Goal: Information Seeking & Learning: Compare options

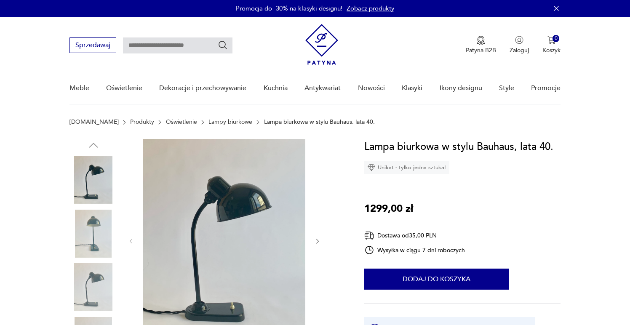
click at [209, 126] on link "Lampy biurkowe" at bounding box center [231, 122] width 44 height 7
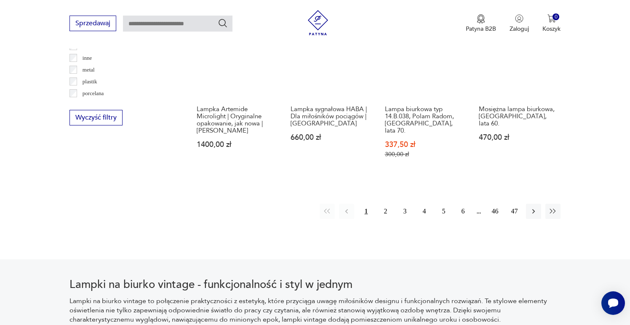
scroll to position [855, 0]
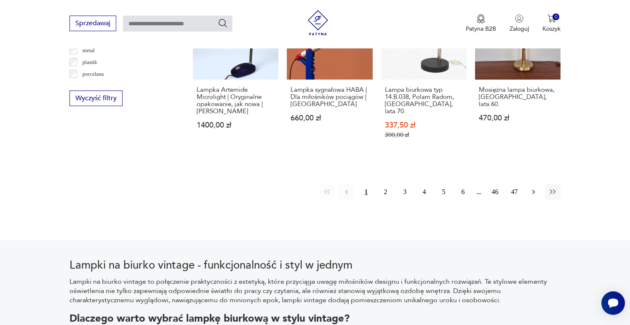
click at [536, 188] on icon "button" at bounding box center [534, 192] width 8 height 8
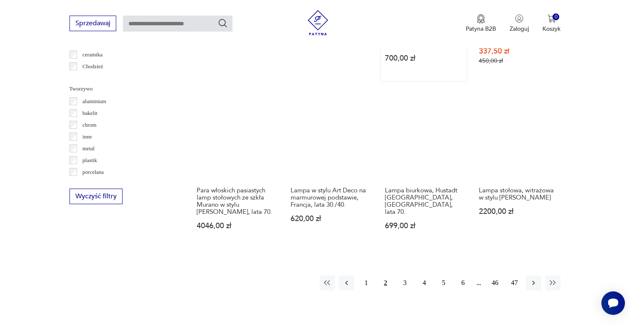
scroll to position [760, 0]
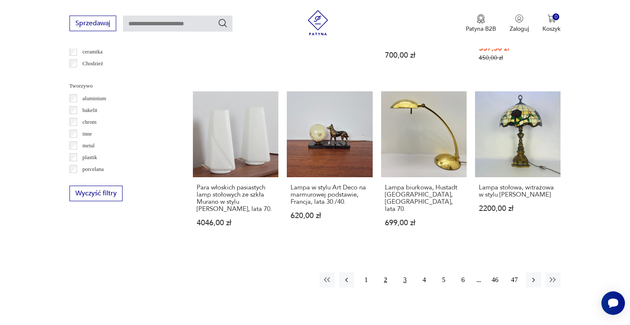
click at [402, 273] on button "3" at bounding box center [404, 280] width 15 height 15
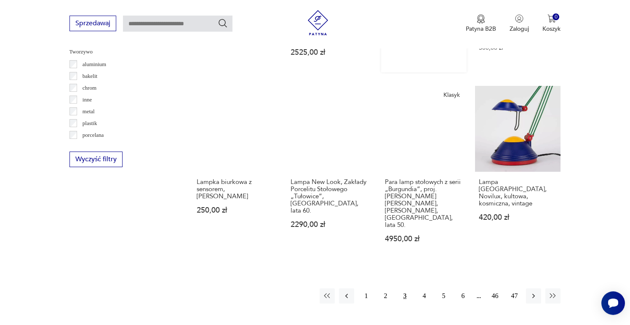
scroll to position [796, 0]
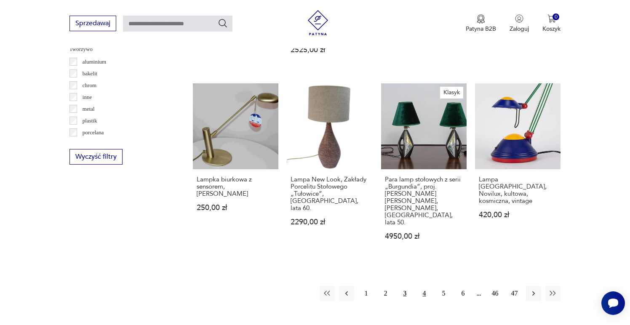
click at [425, 286] on button "4" at bounding box center [424, 293] width 15 height 15
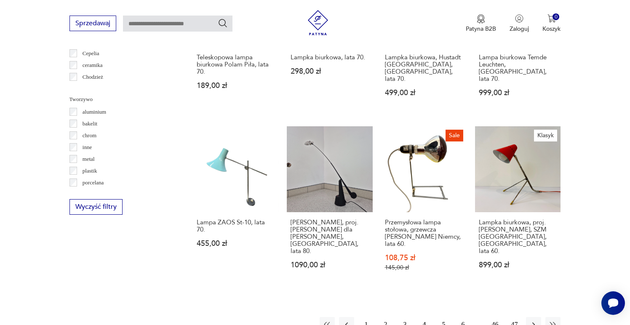
scroll to position [762, 0]
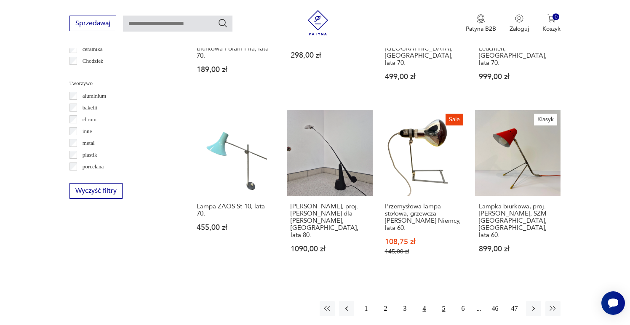
click at [448, 301] on button "5" at bounding box center [443, 308] width 15 height 15
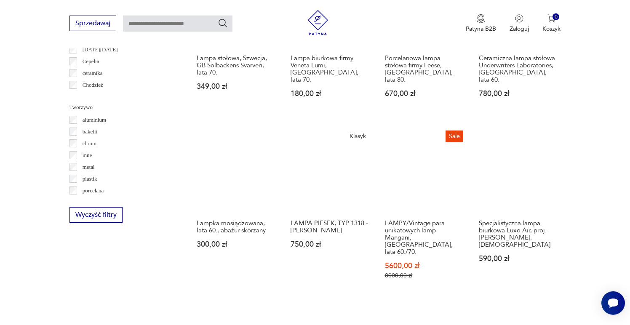
scroll to position [749, 0]
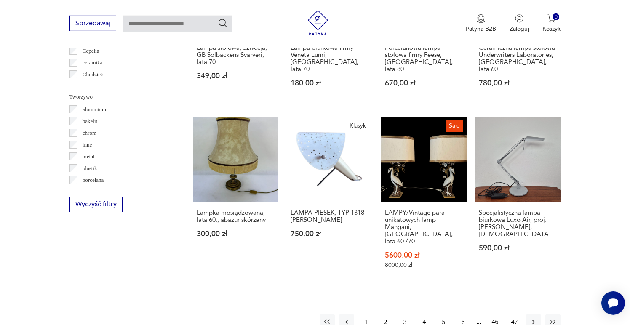
click at [461, 315] on button "6" at bounding box center [463, 322] width 15 height 15
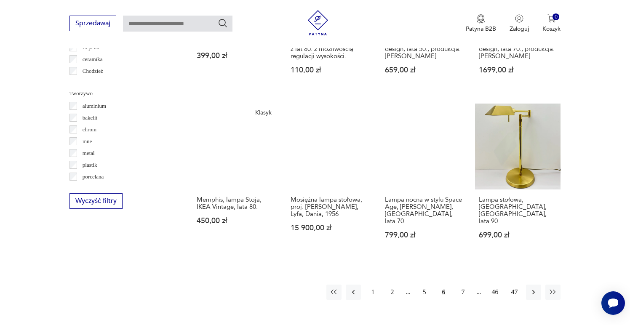
scroll to position [753, 0]
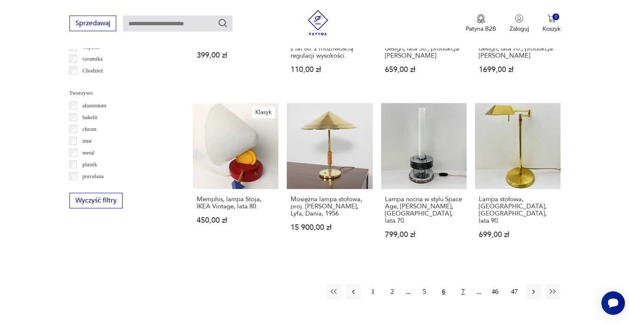
click at [463, 284] on button "7" at bounding box center [463, 291] width 15 height 15
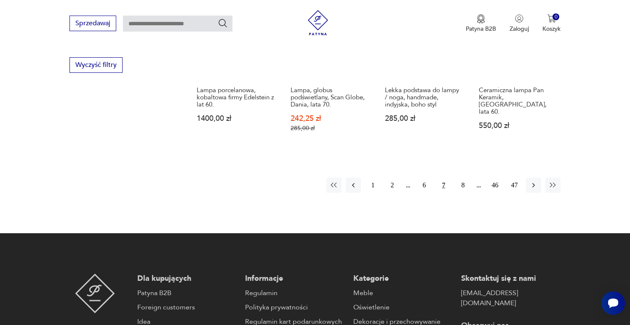
scroll to position [941, 0]
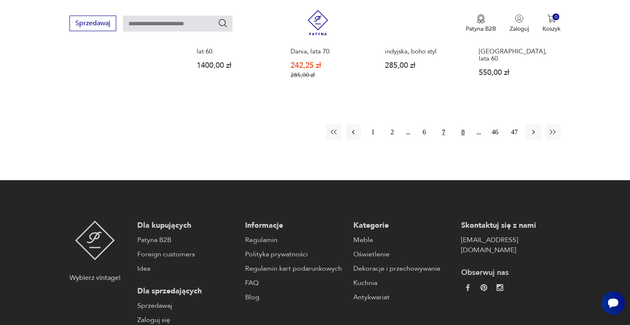
click at [463, 125] on button "8" at bounding box center [463, 132] width 15 height 15
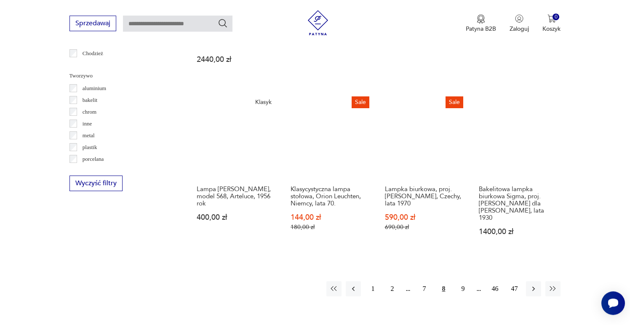
scroll to position [780, 0]
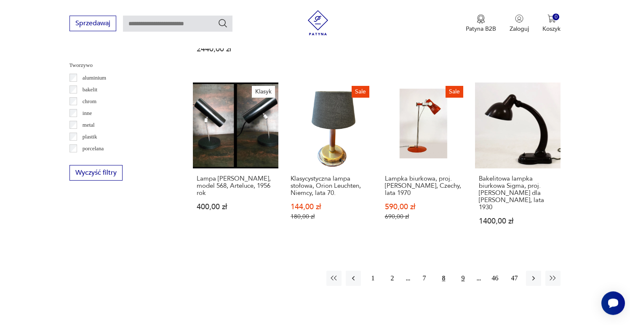
click at [464, 271] on button "9" at bounding box center [463, 278] width 15 height 15
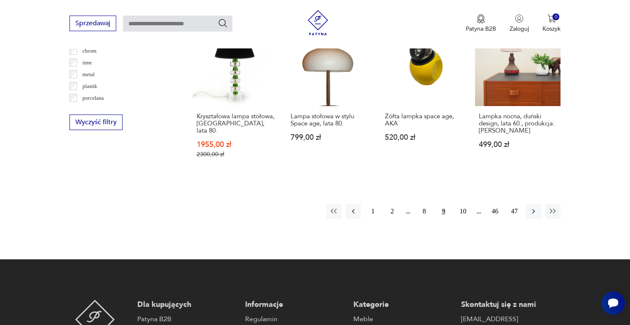
scroll to position [834, 0]
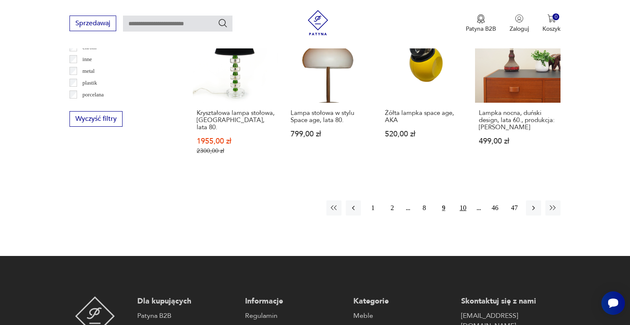
click at [466, 201] on button "10" at bounding box center [463, 208] width 15 height 15
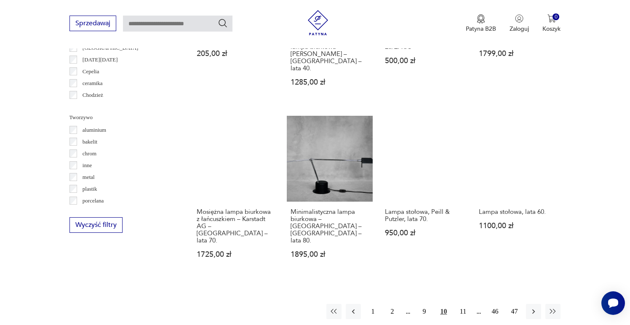
scroll to position [729, 0]
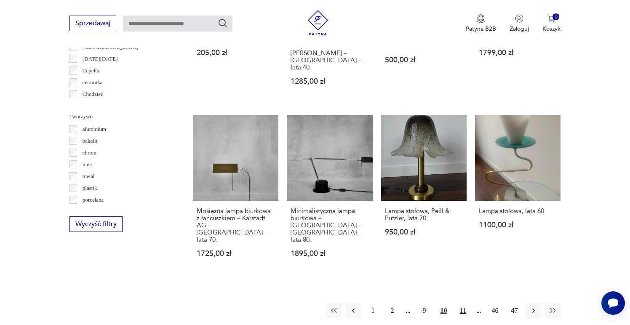
click at [466, 303] on button "11" at bounding box center [463, 310] width 15 height 15
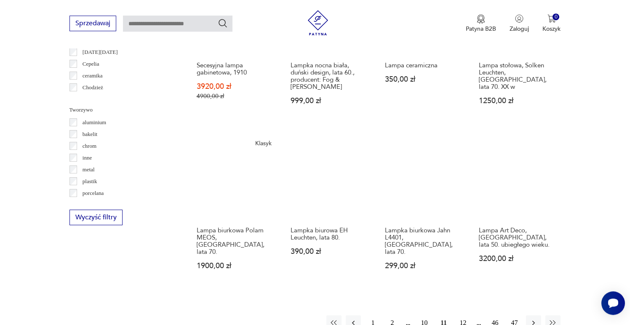
scroll to position [736, 0]
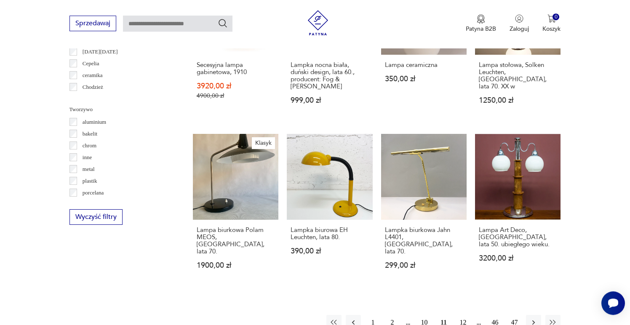
click at [465, 315] on button "12" at bounding box center [463, 322] width 15 height 15
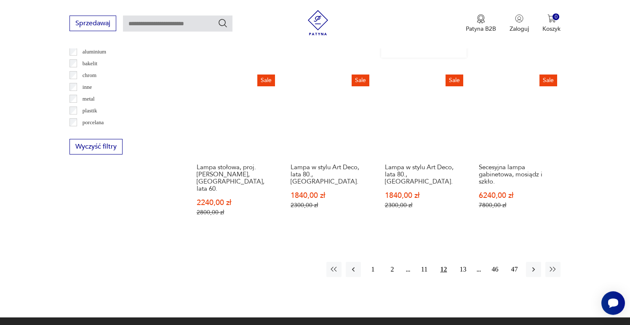
scroll to position [910, 0]
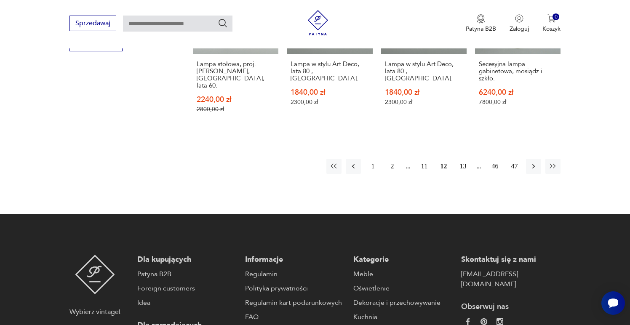
click at [462, 159] on button "13" at bounding box center [463, 166] width 15 height 15
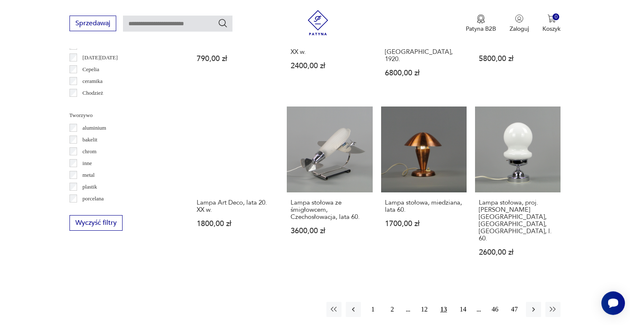
scroll to position [735, 0]
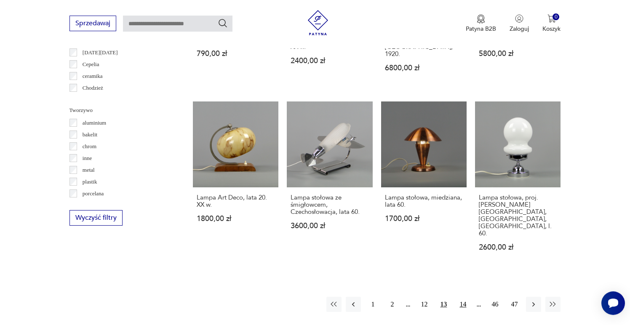
click at [461, 297] on button "14" at bounding box center [463, 304] width 15 height 15
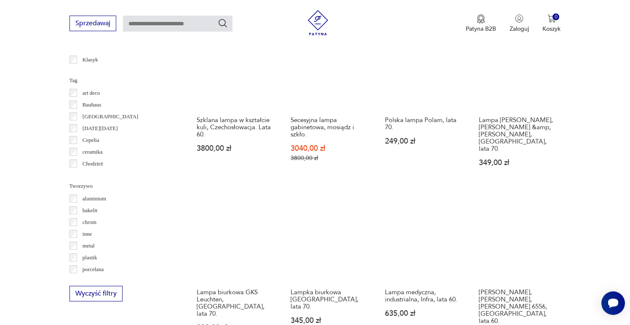
scroll to position [717, 0]
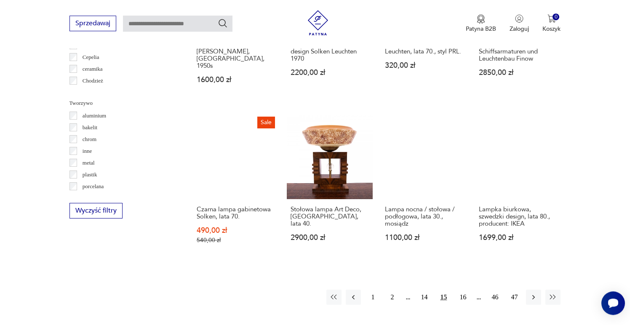
scroll to position [749, 0]
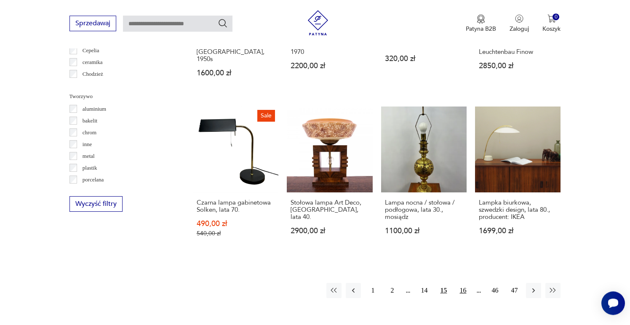
click at [466, 283] on button "16" at bounding box center [463, 290] width 15 height 15
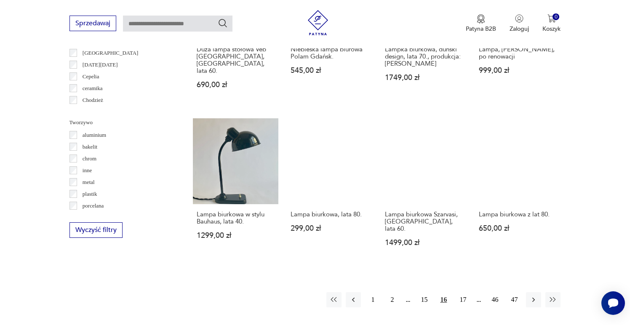
scroll to position [724, 0]
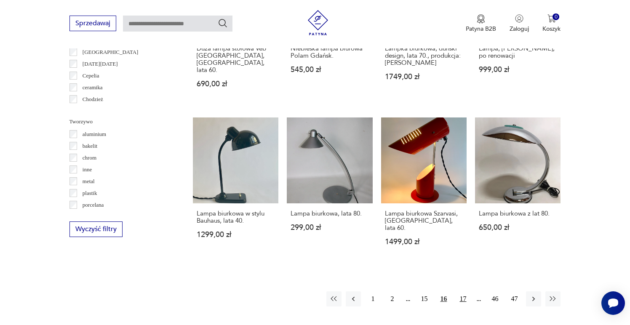
click at [464, 292] on button "17" at bounding box center [463, 299] width 15 height 15
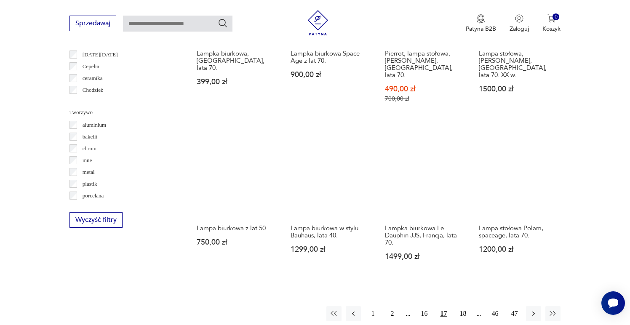
scroll to position [735, 0]
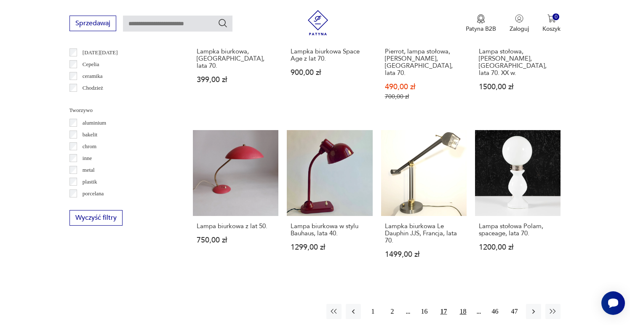
click at [470, 304] on button "18" at bounding box center [463, 311] width 15 height 15
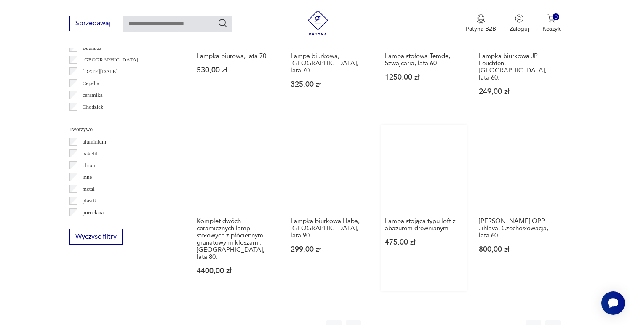
scroll to position [770, 0]
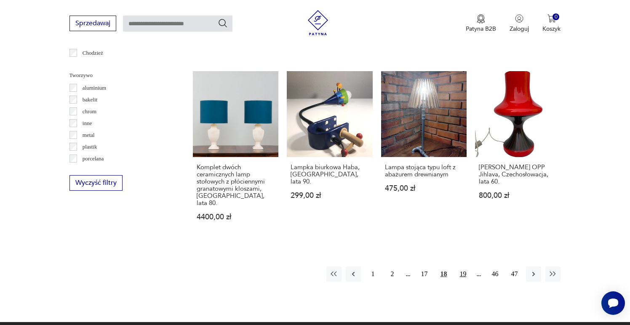
click at [465, 267] on button "19" at bounding box center [463, 274] width 15 height 15
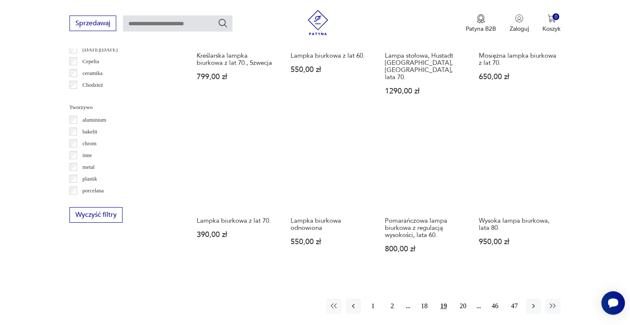
scroll to position [742, 0]
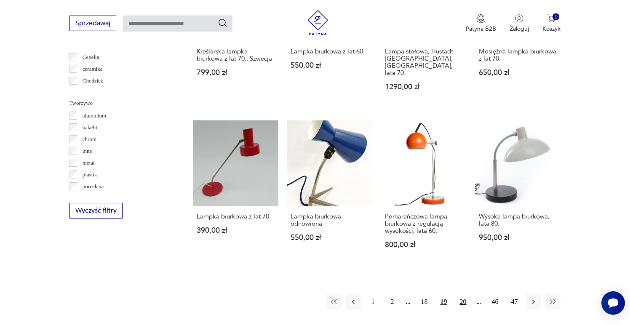
click at [463, 295] on button "20" at bounding box center [463, 302] width 15 height 15
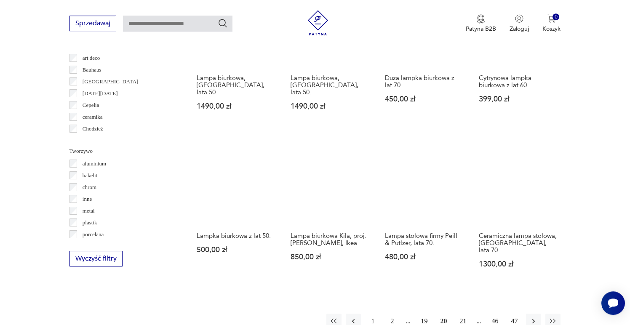
scroll to position [738, 0]
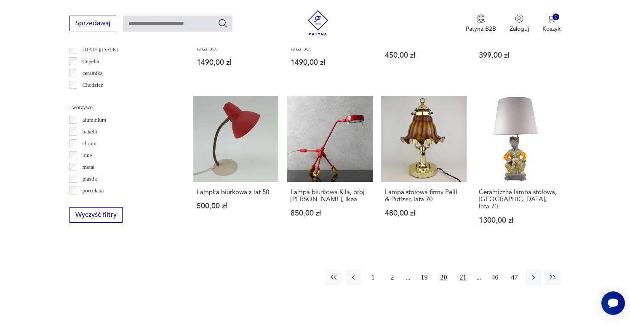
click at [459, 270] on button "21" at bounding box center [463, 277] width 15 height 15
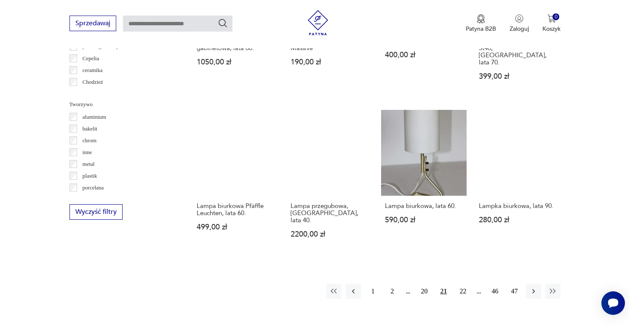
scroll to position [742, 0]
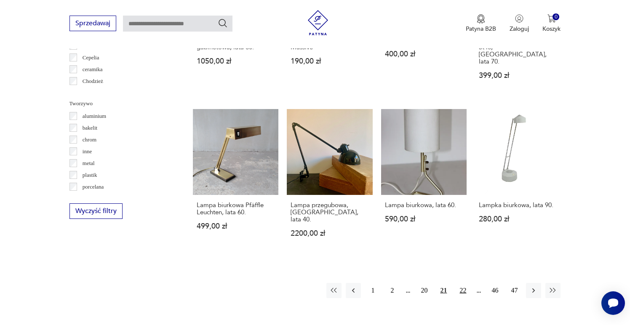
click at [464, 283] on button "22" at bounding box center [463, 290] width 15 height 15
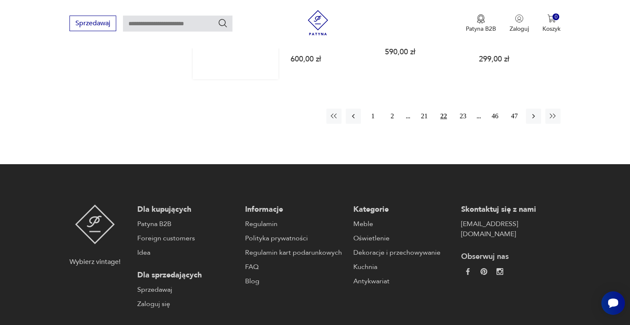
scroll to position [868, 0]
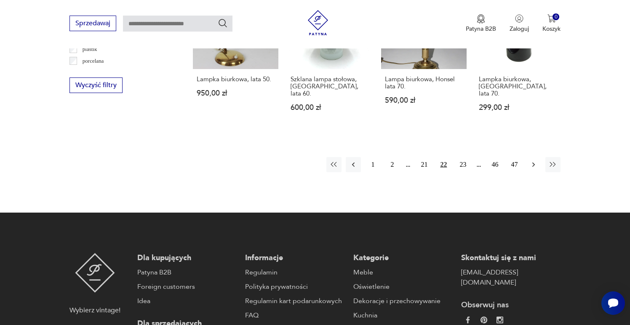
click at [533, 161] on icon "button" at bounding box center [534, 165] width 8 height 8
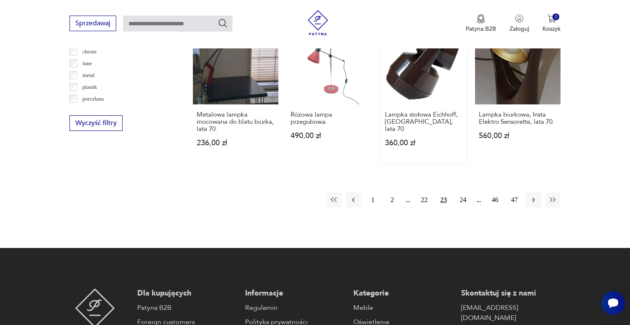
scroll to position [800, 0]
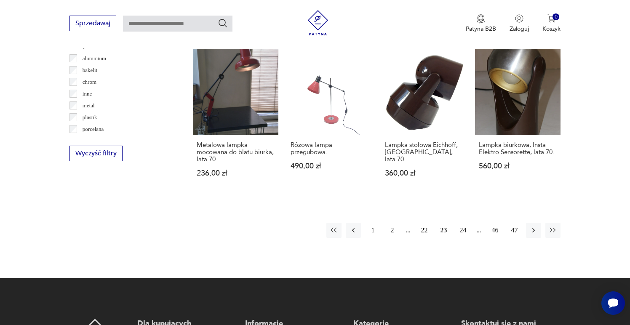
click at [463, 223] on button "24" at bounding box center [463, 230] width 15 height 15
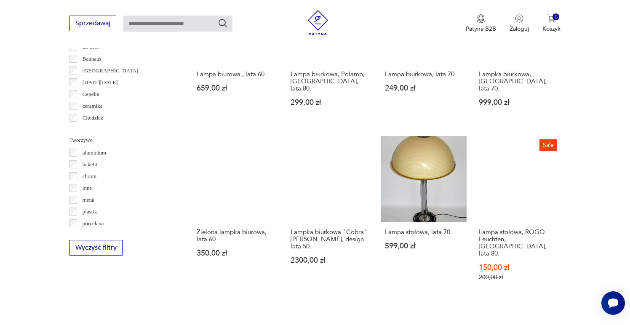
scroll to position [706, 0]
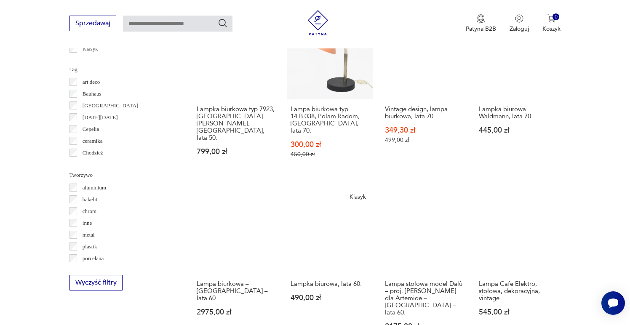
scroll to position [756, 0]
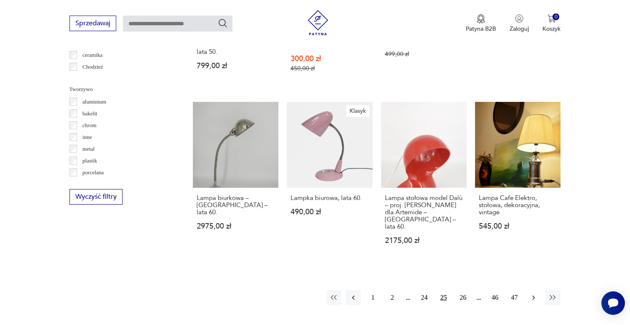
click at [536, 294] on icon "button" at bounding box center [534, 298] width 8 height 8
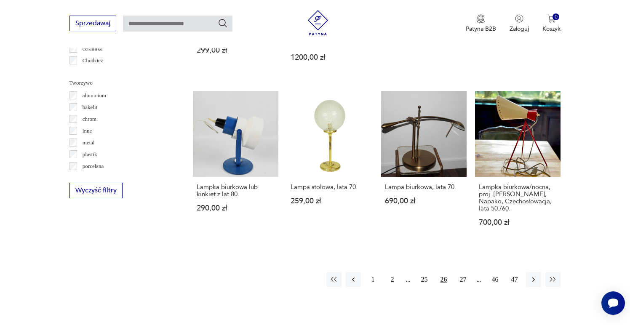
scroll to position [787, 0]
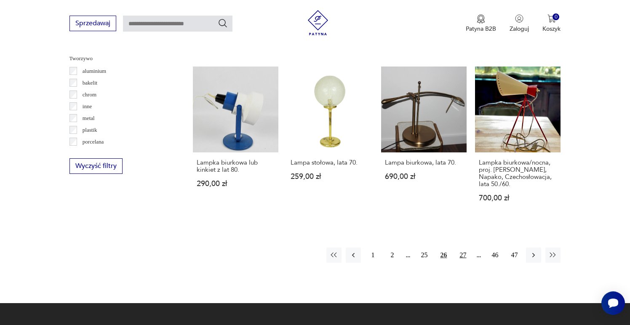
click at [465, 248] on button "27" at bounding box center [463, 255] width 15 height 15
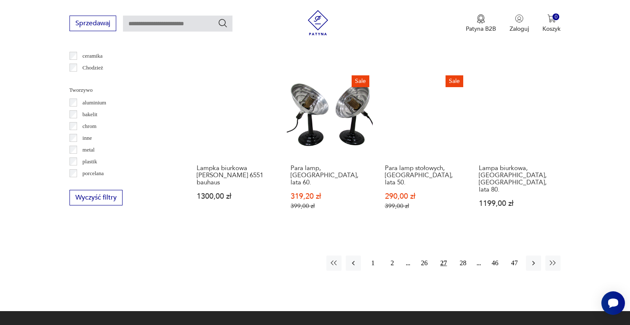
scroll to position [778, 0]
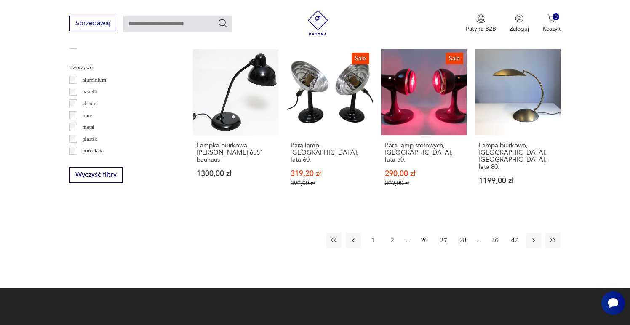
click at [467, 233] on button "28" at bounding box center [463, 240] width 15 height 15
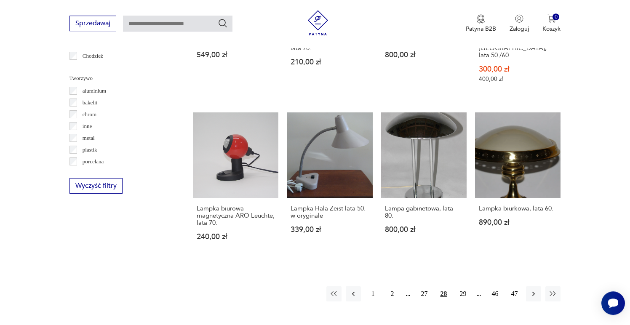
scroll to position [778, 0]
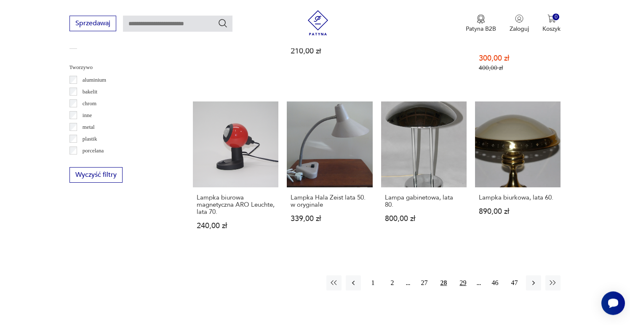
click at [464, 276] on button "29" at bounding box center [463, 283] width 15 height 15
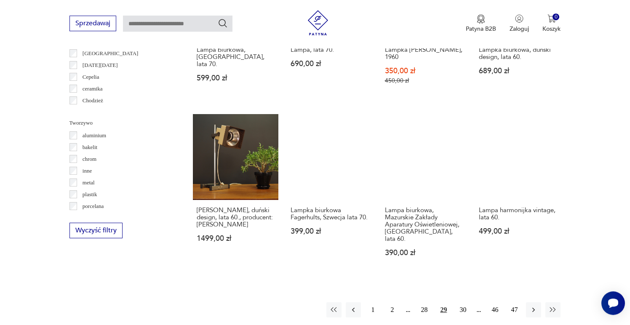
scroll to position [725, 0]
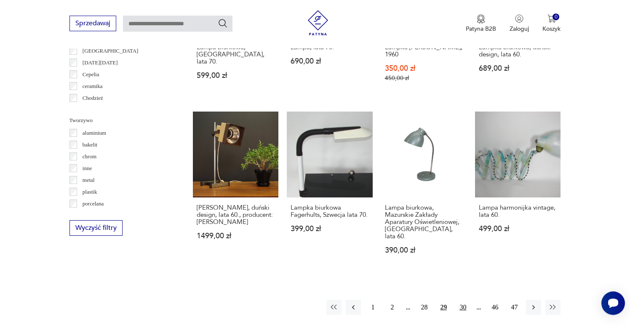
click at [466, 300] on button "30" at bounding box center [463, 307] width 15 height 15
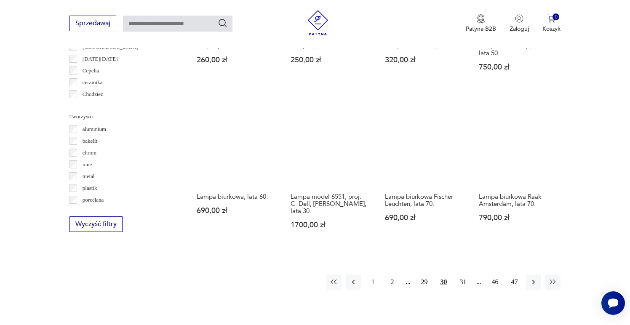
scroll to position [758, 0]
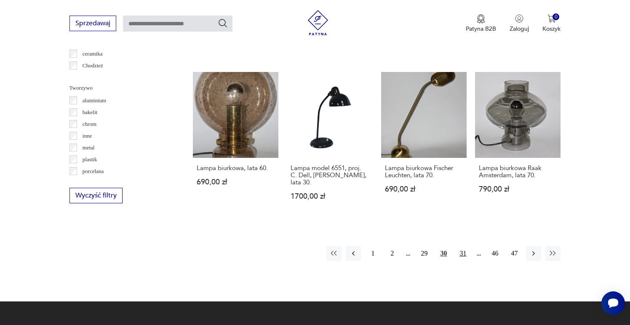
click at [463, 246] on button "31" at bounding box center [463, 253] width 15 height 15
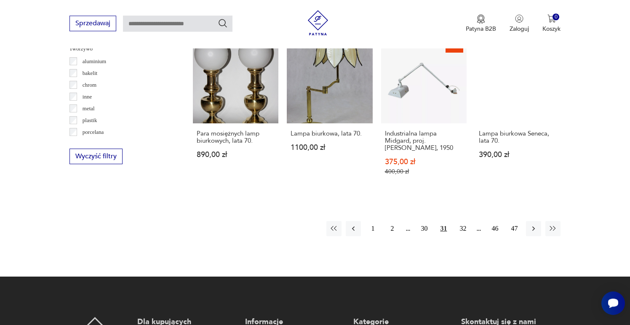
scroll to position [883, 0]
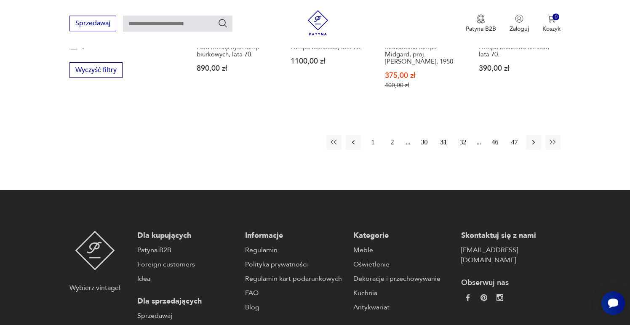
click at [464, 135] on button "32" at bounding box center [463, 142] width 15 height 15
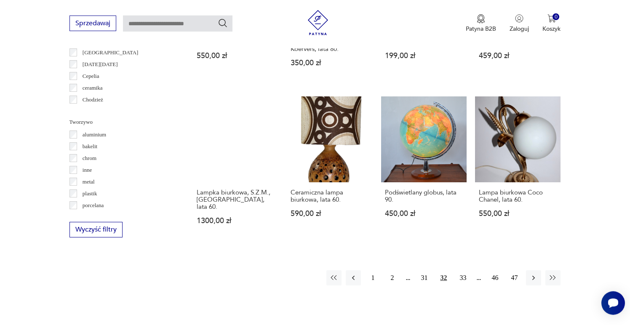
scroll to position [729, 0]
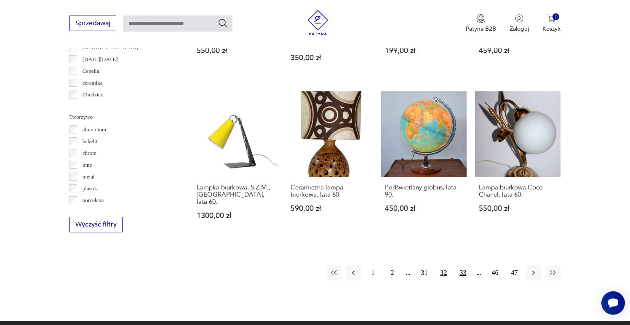
click at [466, 265] on button "33" at bounding box center [463, 272] width 15 height 15
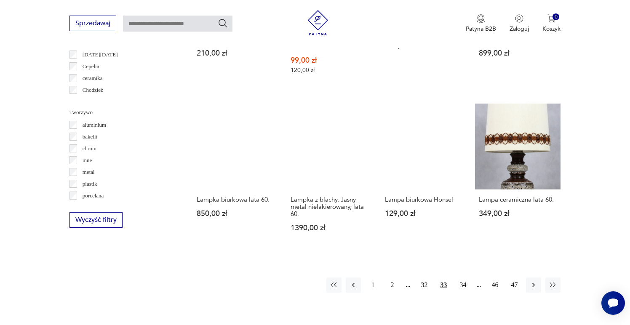
scroll to position [758, 0]
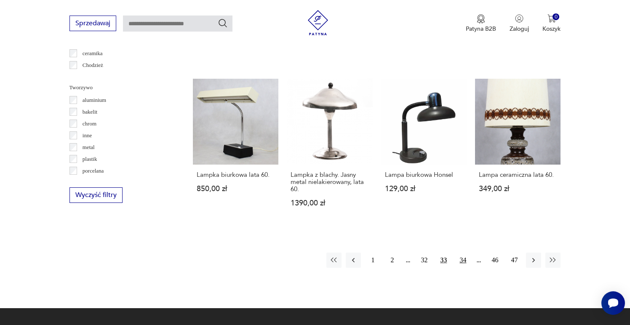
click at [466, 253] on button "34" at bounding box center [463, 260] width 15 height 15
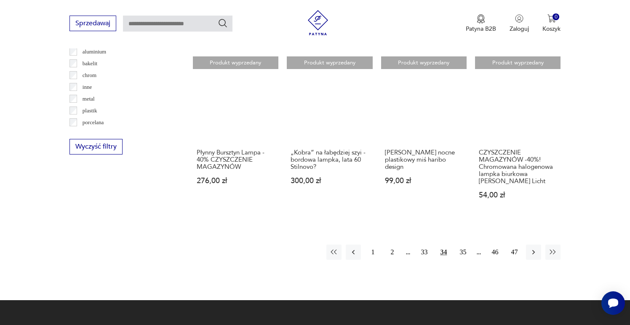
scroll to position [805, 0]
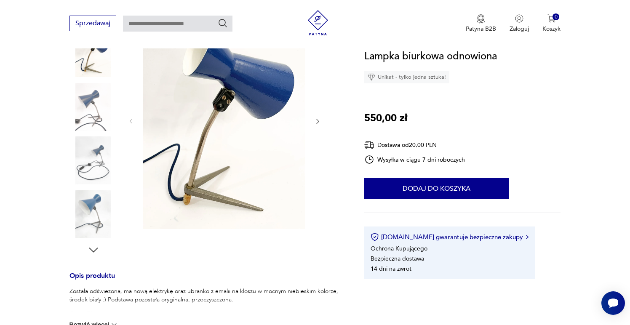
scroll to position [107, 0]
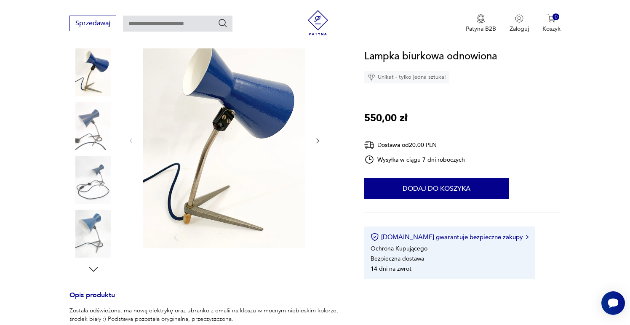
click at [88, 124] on img at bounding box center [94, 126] width 48 height 48
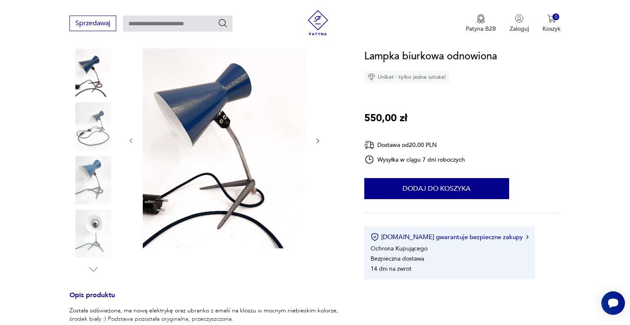
click at [86, 144] on img at bounding box center [94, 126] width 48 height 48
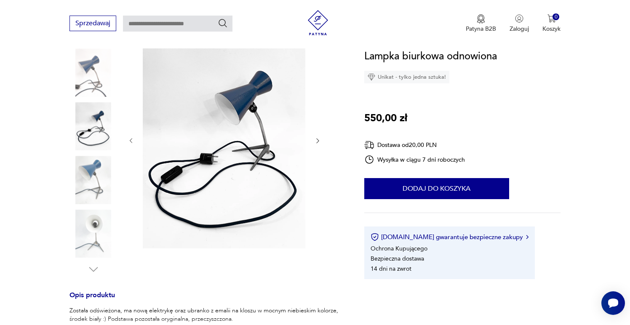
click at [88, 172] on img at bounding box center [94, 180] width 48 height 48
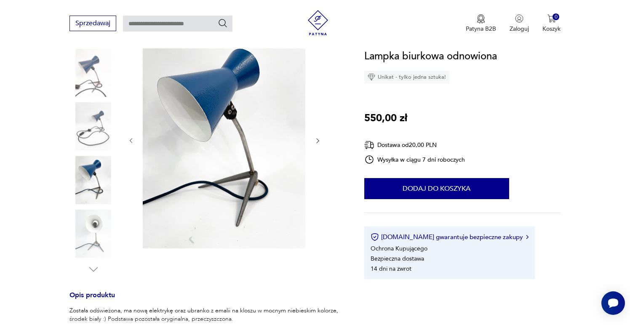
click at [86, 197] on img at bounding box center [94, 180] width 48 height 48
click at [92, 223] on img at bounding box center [94, 234] width 48 height 48
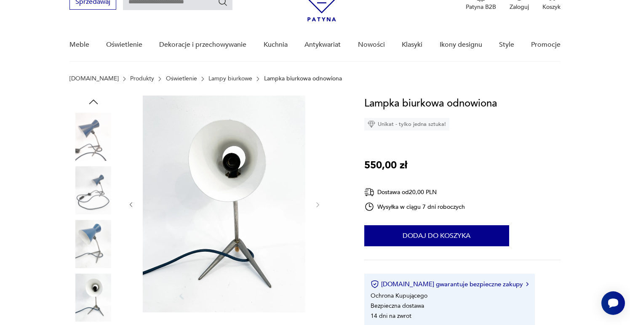
scroll to position [76, 0]
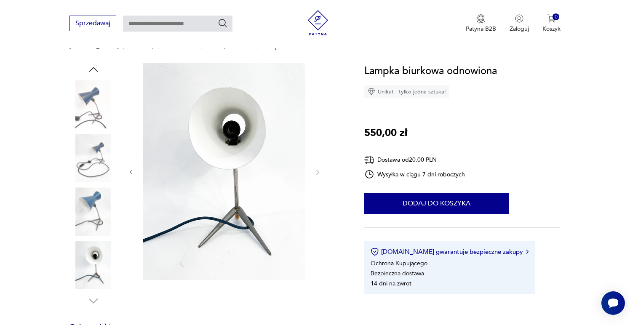
click at [106, 151] on img at bounding box center [94, 158] width 48 height 48
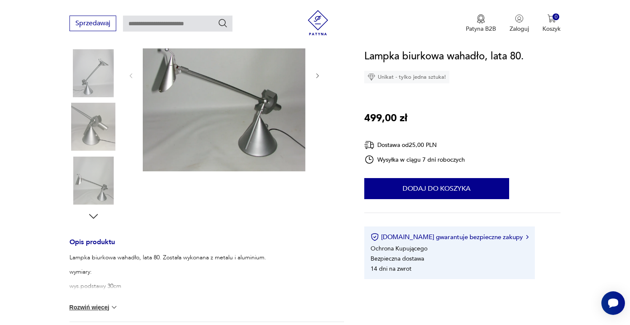
scroll to position [171, 0]
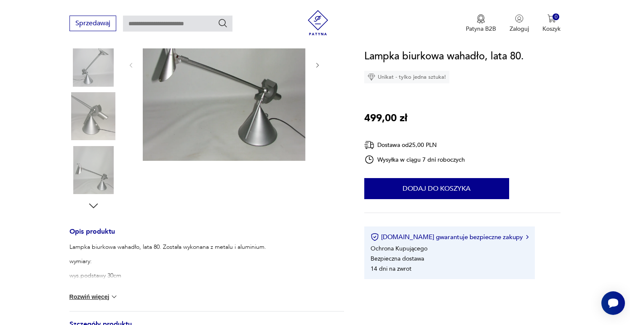
click at [100, 125] on img at bounding box center [94, 116] width 48 height 48
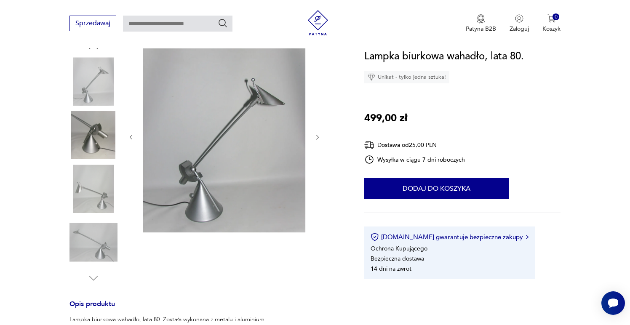
scroll to position [99, 0]
click at [106, 190] on img at bounding box center [94, 188] width 48 height 48
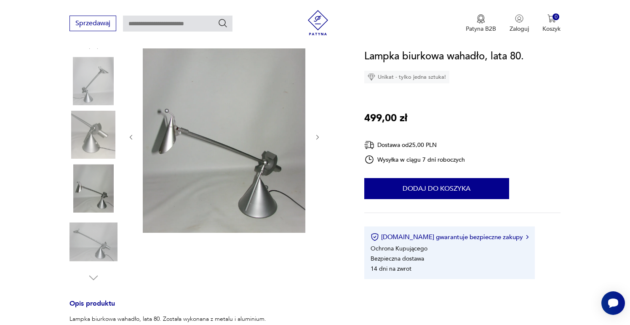
click at [101, 230] on img at bounding box center [94, 242] width 48 height 48
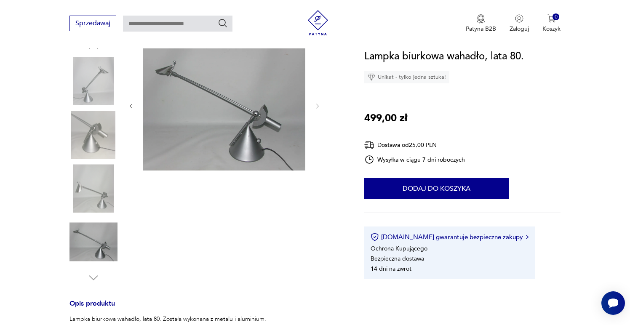
click at [105, 80] on img at bounding box center [94, 81] width 48 height 48
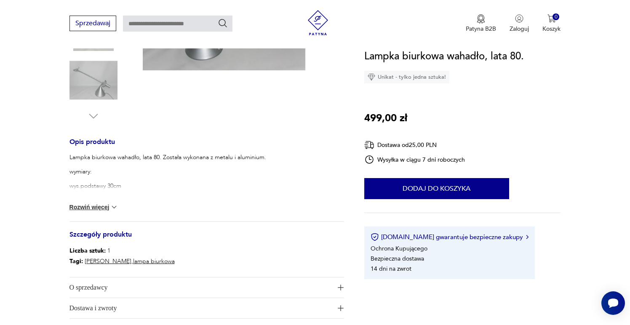
scroll to position [328, 0]
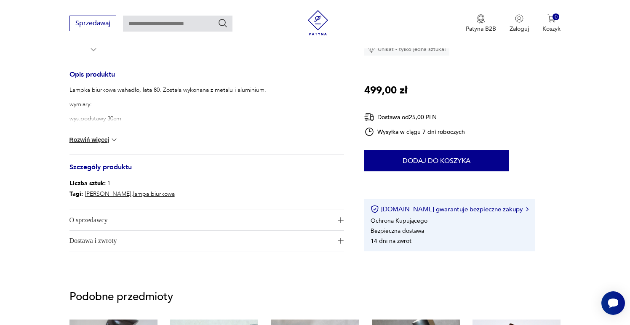
click at [105, 140] on button "Rozwiń więcej" at bounding box center [94, 140] width 49 height 8
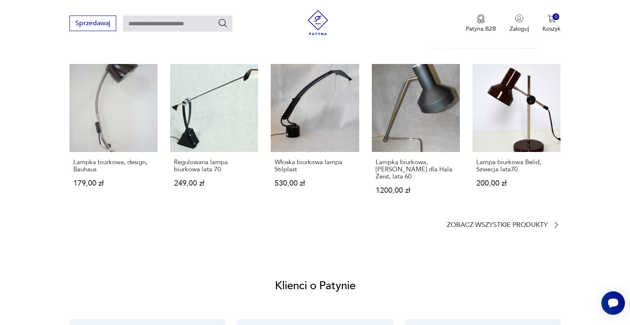
scroll to position [594, 0]
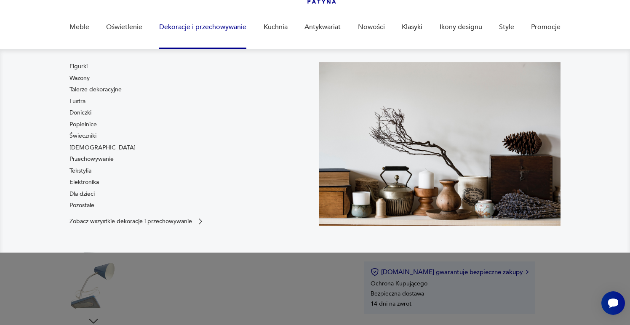
scroll to position [98, 0]
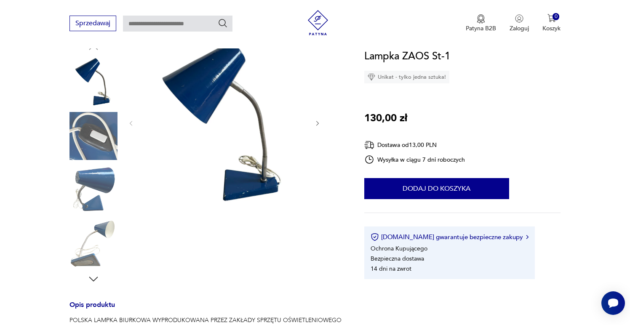
click at [104, 134] on img at bounding box center [94, 136] width 48 height 48
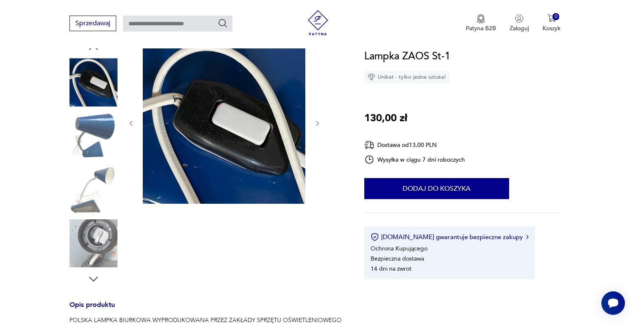
click at [99, 158] on img at bounding box center [94, 136] width 48 height 48
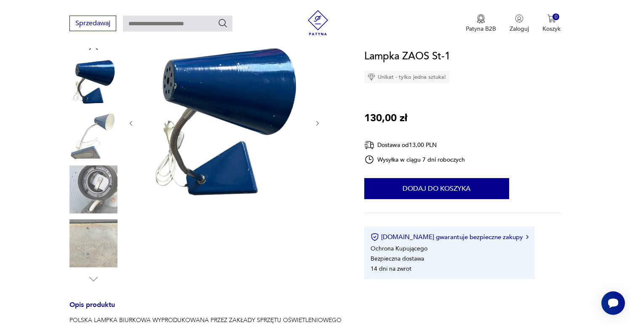
click at [99, 144] on img at bounding box center [94, 136] width 48 height 48
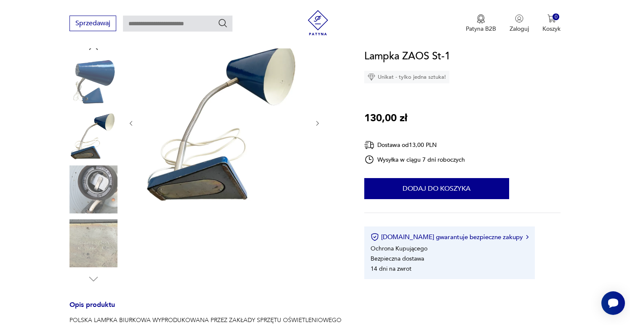
click at [93, 177] on img at bounding box center [94, 190] width 48 height 48
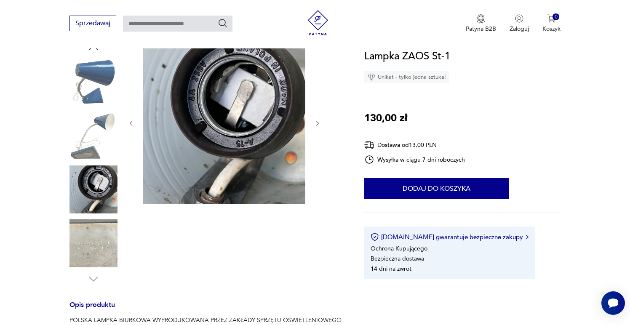
click at [101, 82] on img at bounding box center [94, 82] width 48 height 48
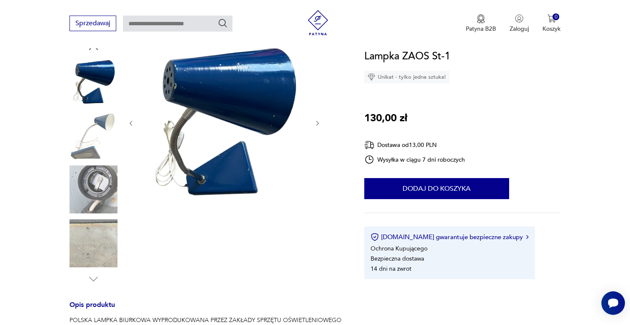
scroll to position [0, 0]
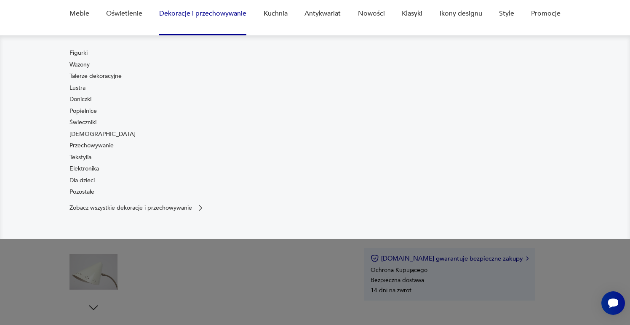
scroll to position [123, 0]
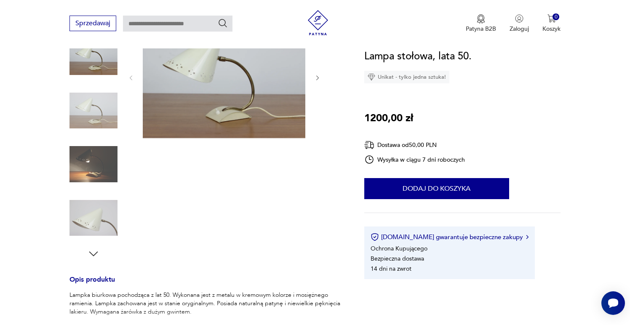
click at [103, 116] on img at bounding box center [94, 111] width 48 height 48
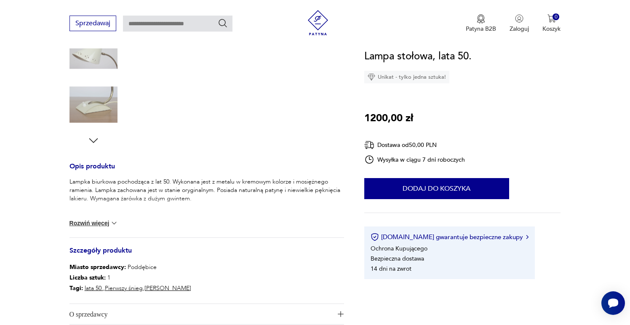
scroll to position [239, 0]
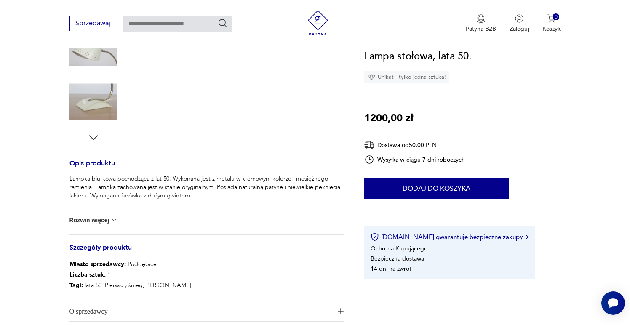
click at [110, 221] on img at bounding box center [114, 220] width 8 height 8
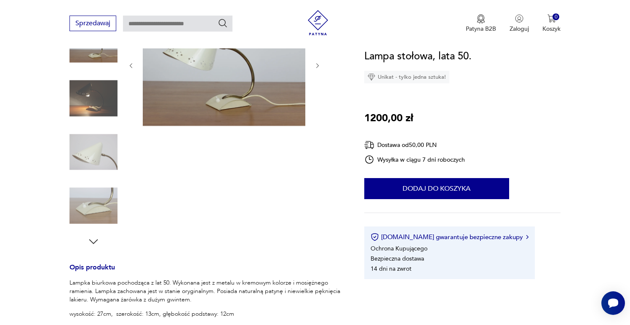
scroll to position [129, 0]
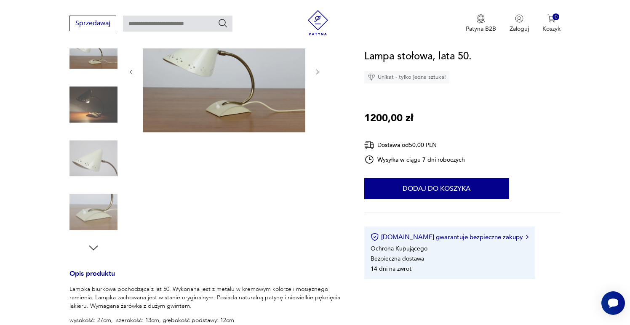
click at [102, 197] on img at bounding box center [94, 212] width 48 height 48
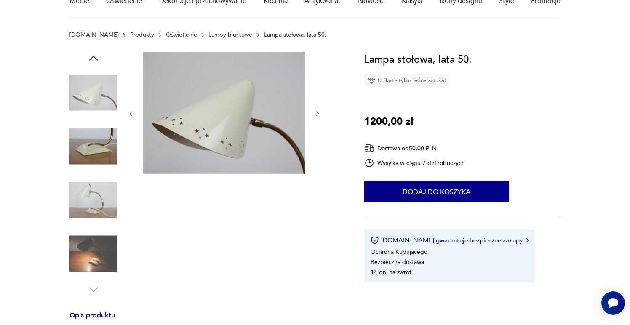
scroll to position [65, 0]
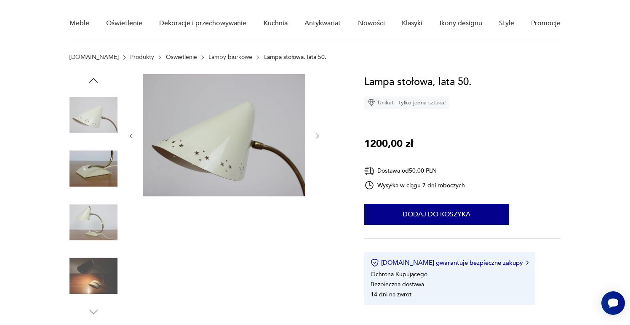
click at [98, 181] on img at bounding box center [94, 169] width 48 height 48
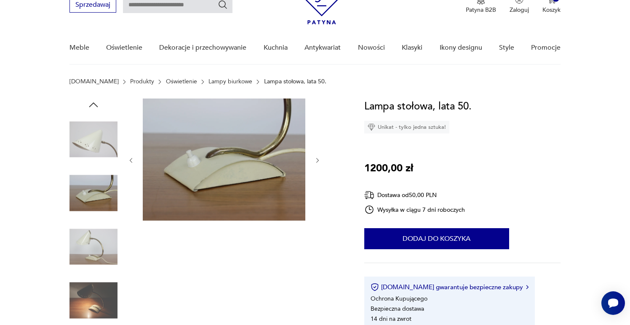
scroll to position [37, 0]
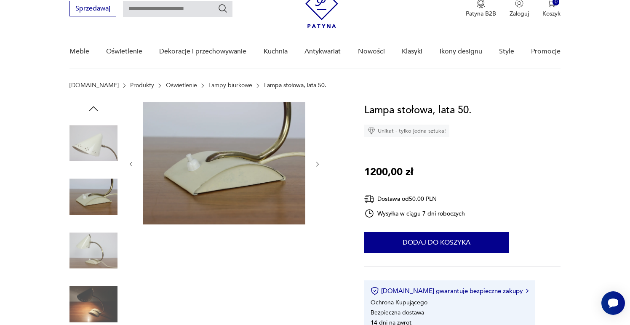
click at [96, 152] on img at bounding box center [94, 143] width 48 height 48
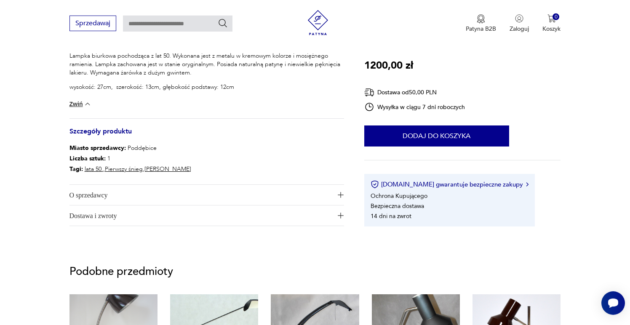
scroll to position [191, 0]
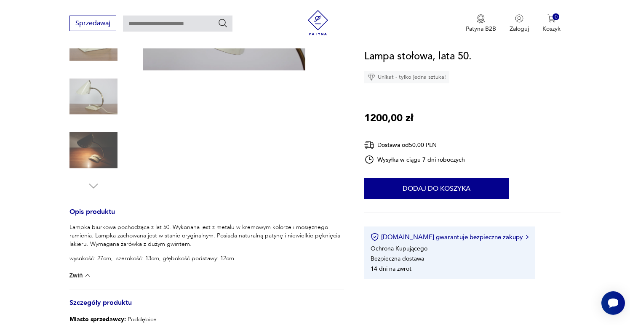
click at [95, 151] on img at bounding box center [94, 150] width 48 height 48
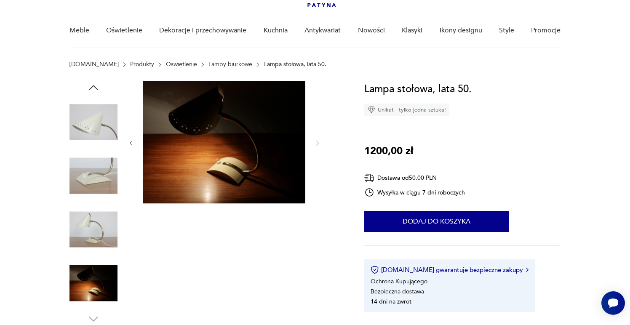
scroll to position [38, 0]
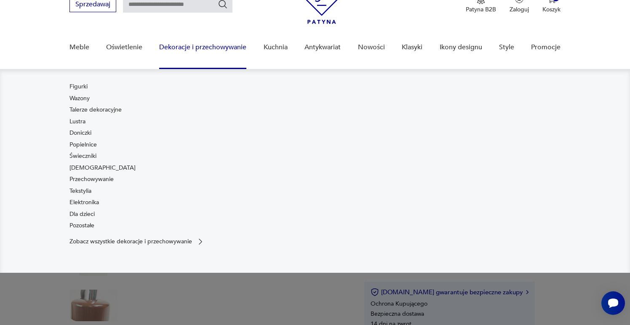
scroll to position [72, 0]
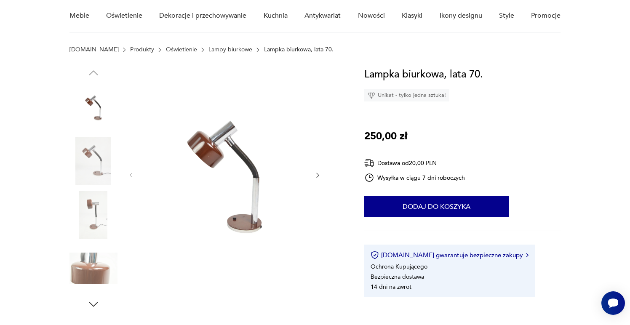
click at [100, 172] on img at bounding box center [94, 161] width 48 height 48
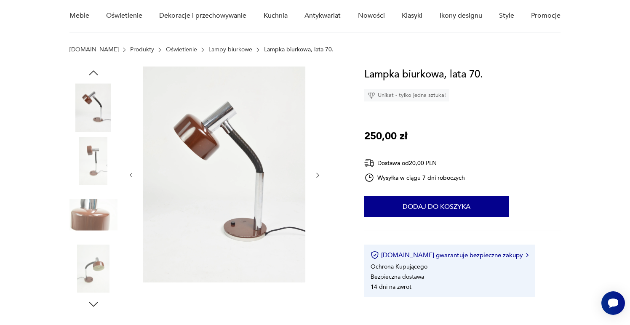
click at [94, 207] on img at bounding box center [94, 215] width 48 height 48
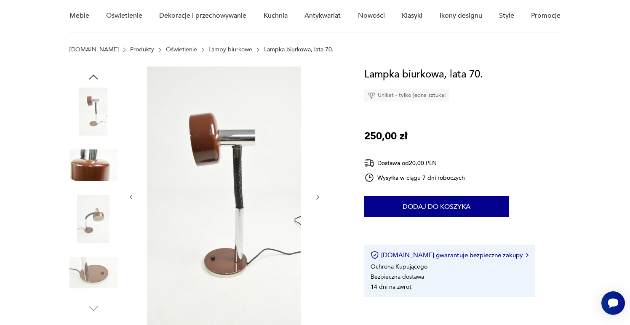
click at [95, 239] on img at bounding box center [94, 219] width 48 height 48
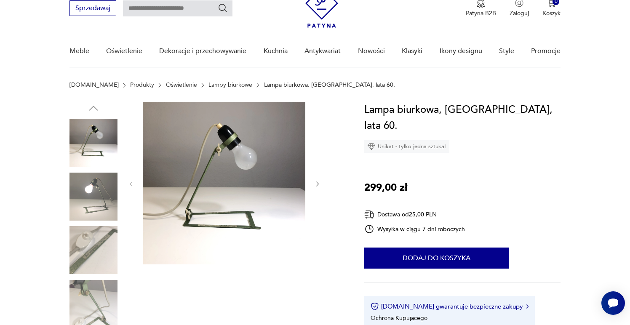
scroll to position [62, 0]
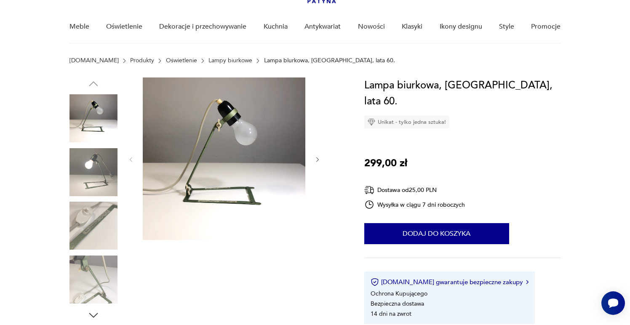
click at [110, 164] on img at bounding box center [94, 172] width 48 height 48
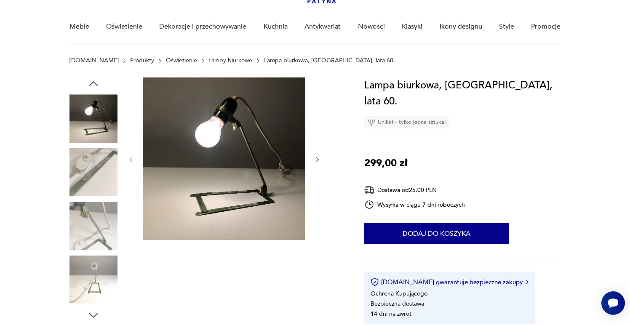
click at [106, 199] on div at bounding box center [94, 146] width 48 height 211
click at [100, 225] on img at bounding box center [94, 226] width 48 height 48
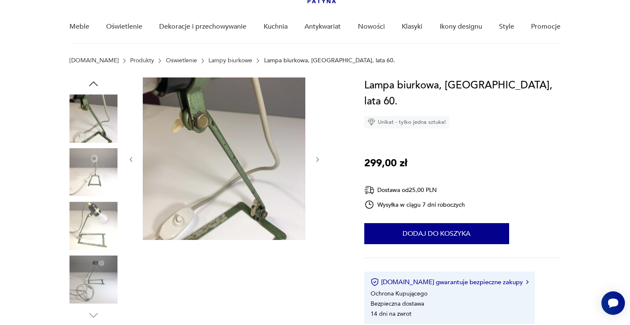
click at [96, 247] on img at bounding box center [94, 226] width 48 height 48
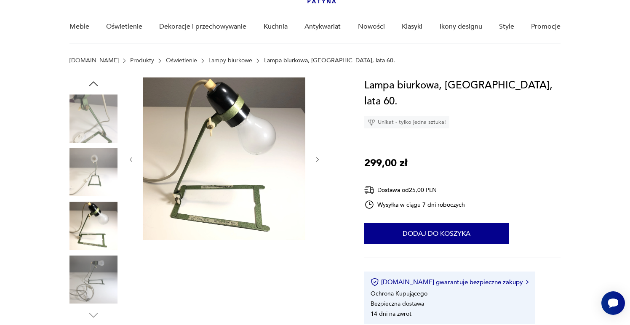
click at [94, 272] on img at bounding box center [94, 280] width 48 height 48
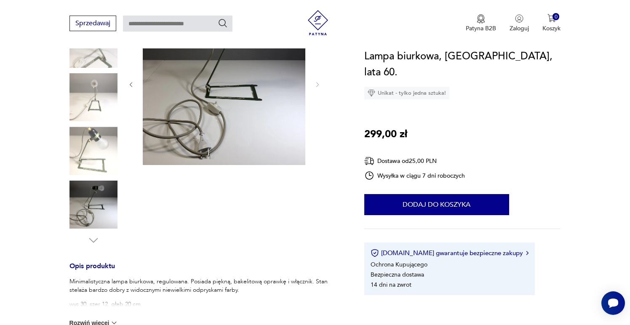
scroll to position [205, 0]
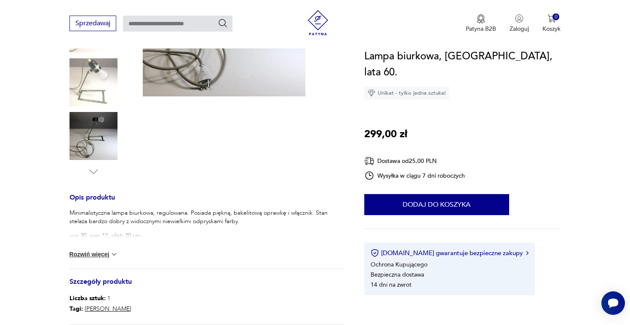
click at [101, 257] on button "Rozwiń więcej" at bounding box center [94, 254] width 49 height 8
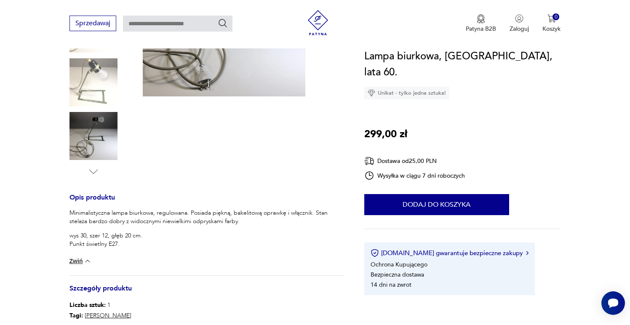
scroll to position [80, 0]
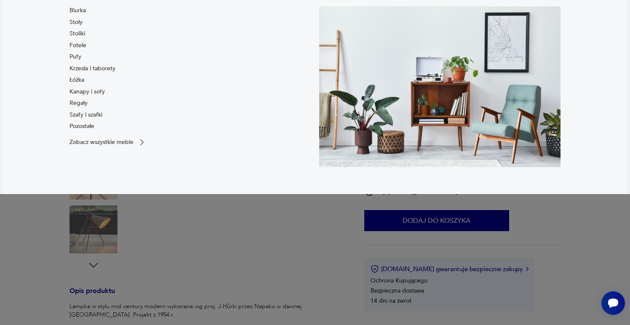
scroll to position [167, 0]
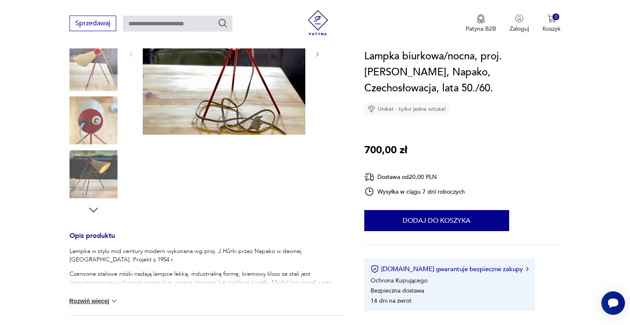
click at [102, 176] on img at bounding box center [94, 174] width 48 height 48
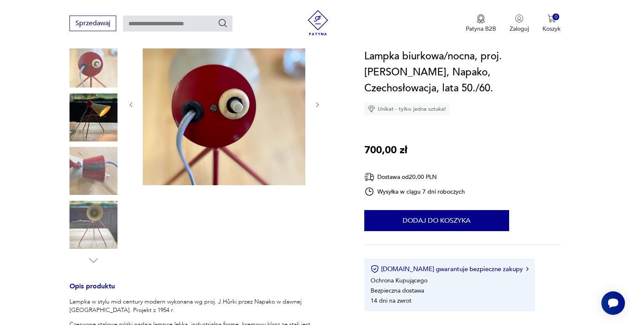
scroll to position [117, 0]
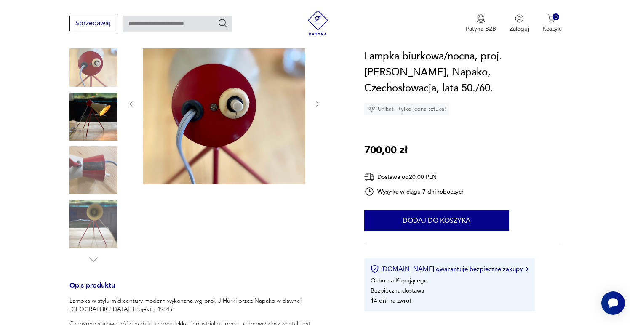
click at [103, 179] on img at bounding box center [94, 170] width 48 height 48
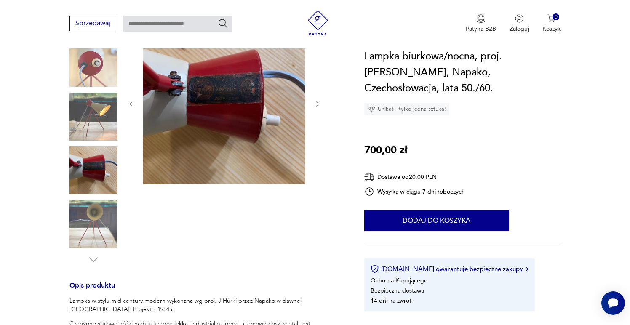
click at [101, 214] on img at bounding box center [94, 224] width 48 height 48
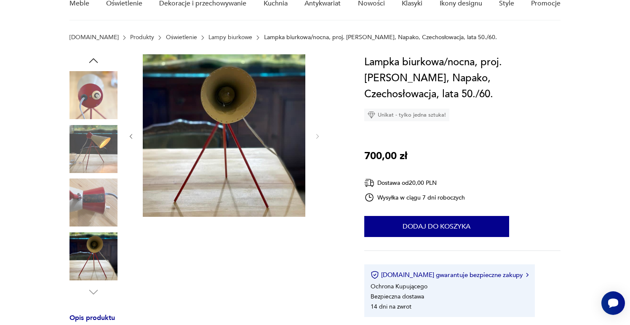
scroll to position [52, 0]
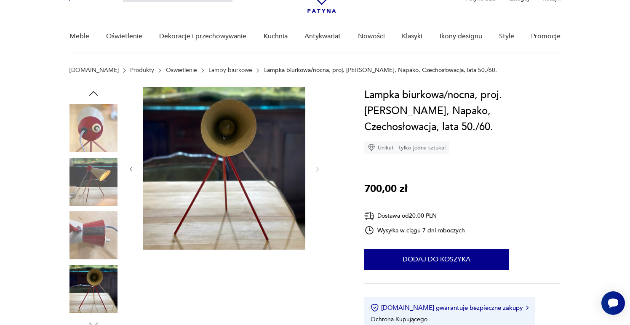
click at [95, 135] on img at bounding box center [94, 128] width 48 height 48
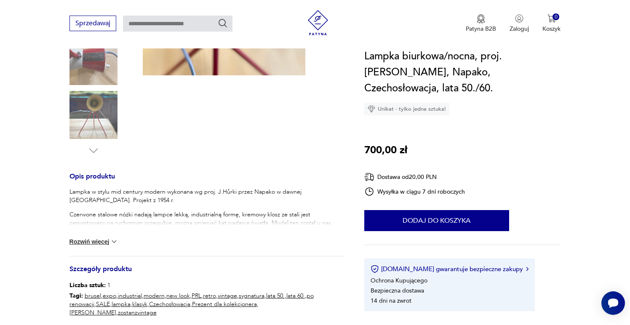
scroll to position [349, 0]
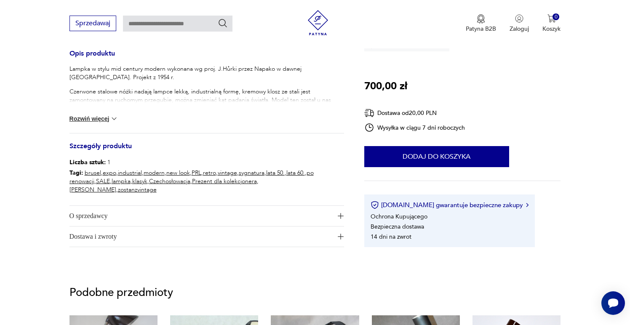
click at [103, 118] on button "Rozwiń więcej" at bounding box center [94, 119] width 49 height 8
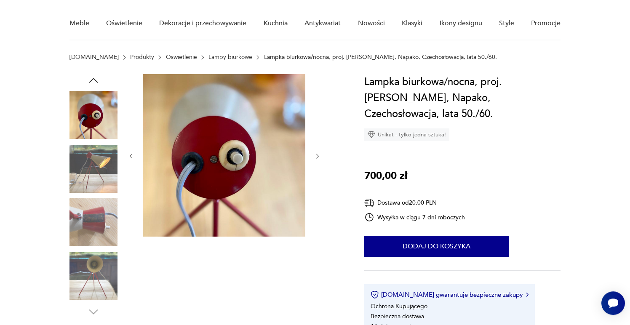
scroll to position [68, 0]
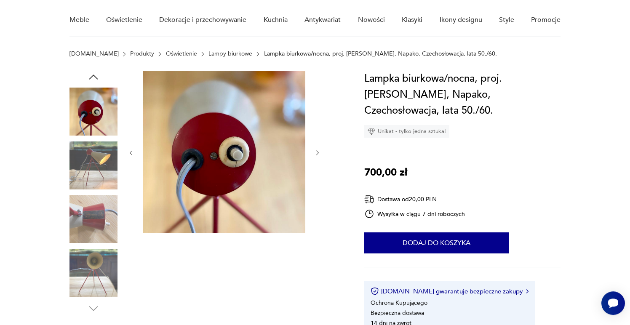
click at [319, 153] on icon "button" at bounding box center [317, 153] width 7 height 7
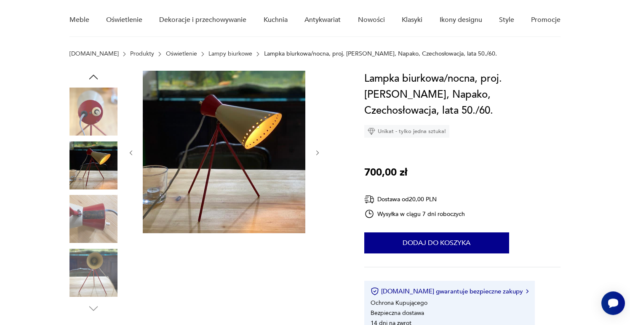
click at [319, 152] on icon "button" at bounding box center [317, 153] width 7 height 7
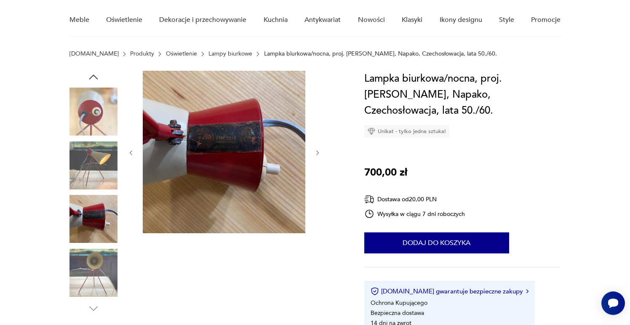
click at [319, 152] on icon "button" at bounding box center [317, 153] width 7 height 7
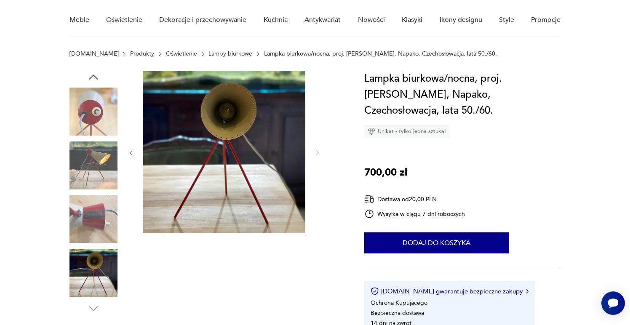
click at [103, 172] on img at bounding box center [94, 166] width 48 height 48
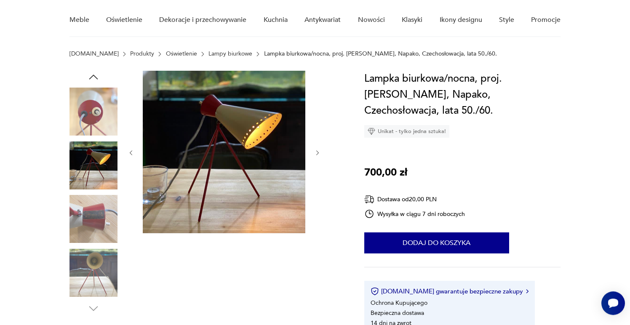
click at [99, 225] on img at bounding box center [94, 219] width 48 height 48
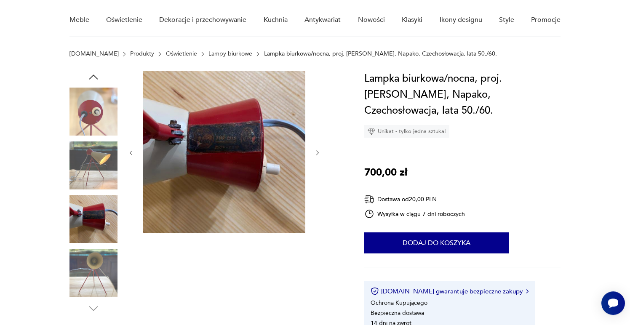
click at [98, 264] on img at bounding box center [94, 273] width 48 height 48
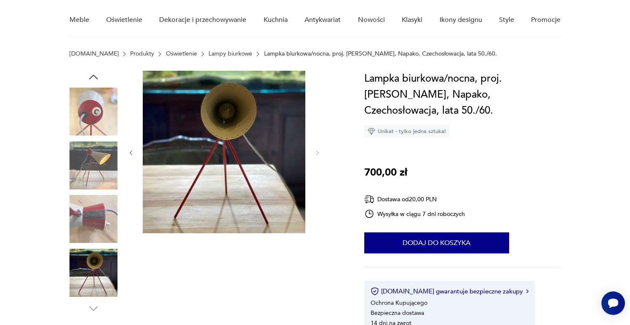
click at [100, 113] on img at bounding box center [94, 112] width 48 height 48
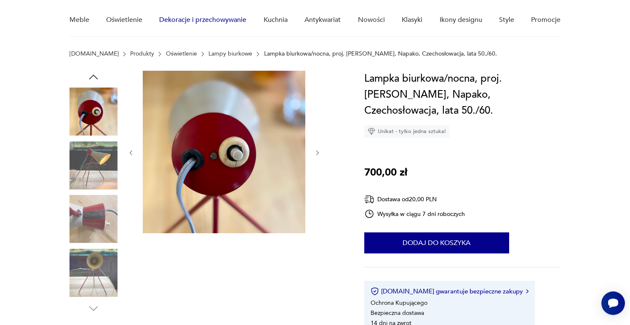
scroll to position [68, 0]
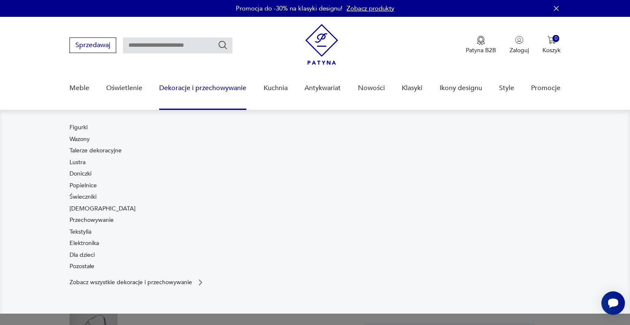
scroll to position [108, 0]
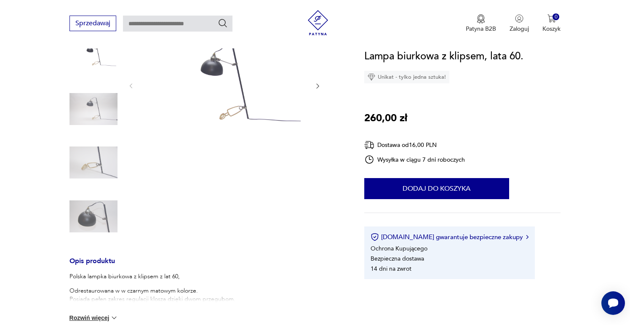
click at [92, 178] on img at bounding box center [94, 163] width 48 height 48
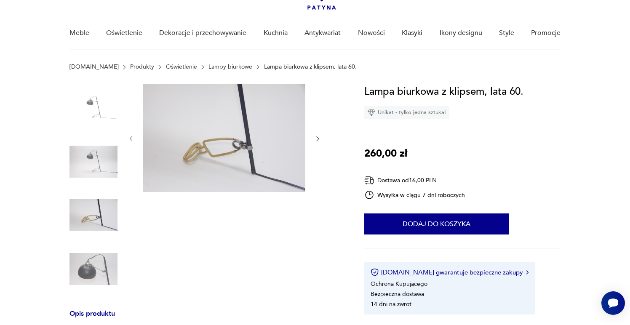
scroll to position [58, 0]
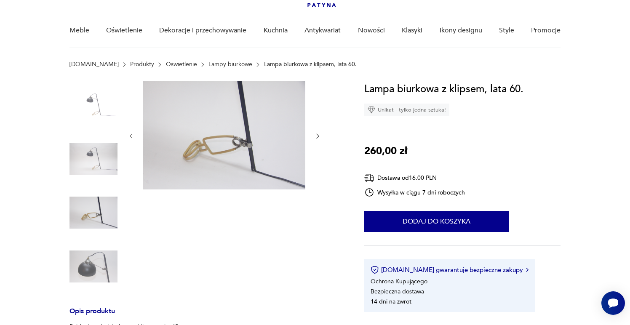
click at [96, 163] on img at bounding box center [94, 159] width 48 height 48
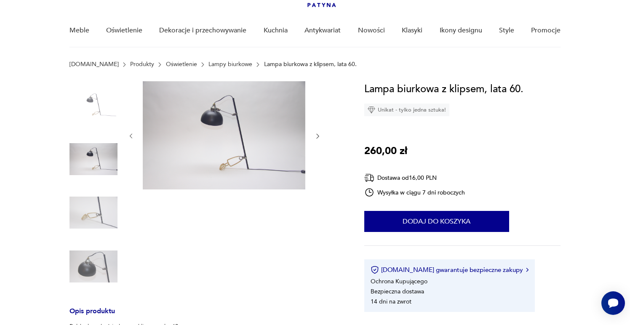
click at [106, 119] on img at bounding box center [94, 105] width 48 height 48
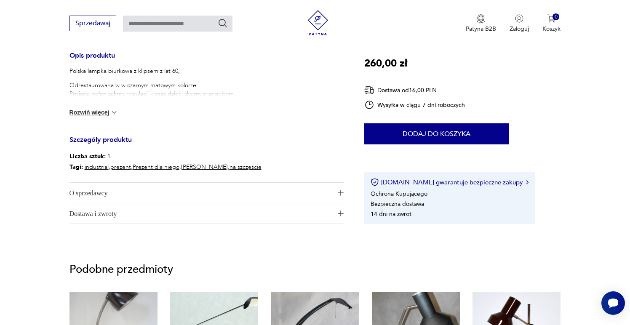
scroll to position [300, 0]
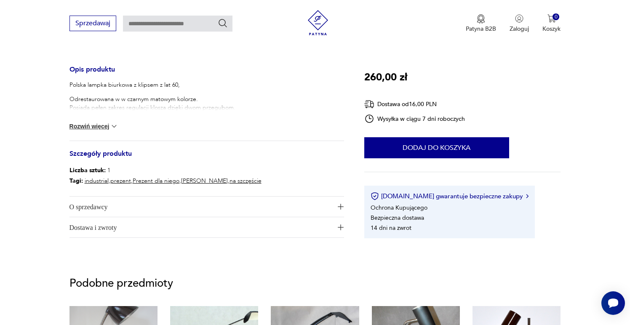
click at [95, 125] on button "Rozwiń więcej" at bounding box center [94, 126] width 49 height 8
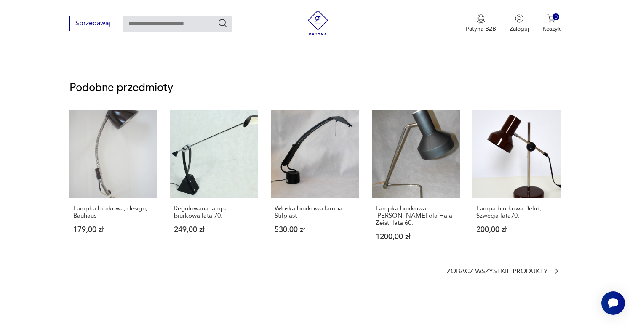
scroll to position [536, 0]
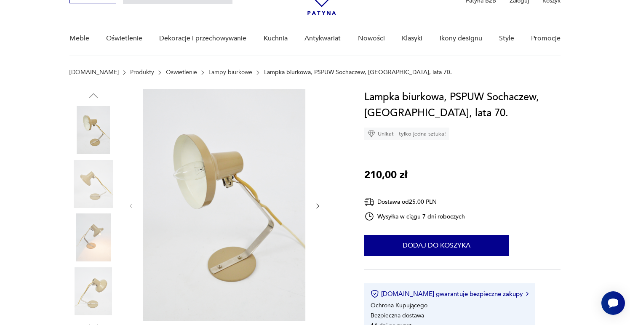
scroll to position [90, 0]
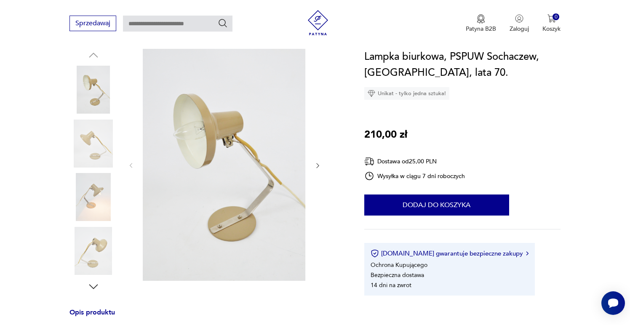
click at [97, 136] on img at bounding box center [94, 144] width 48 height 48
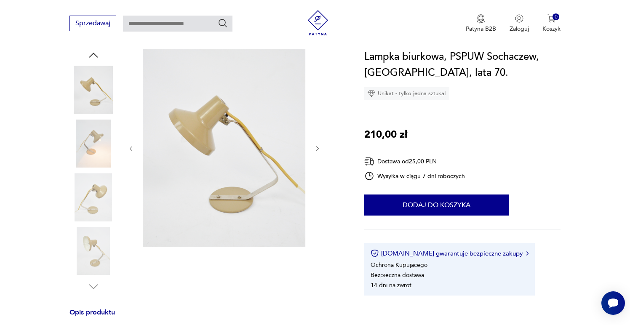
click at [91, 153] on img at bounding box center [94, 144] width 48 height 48
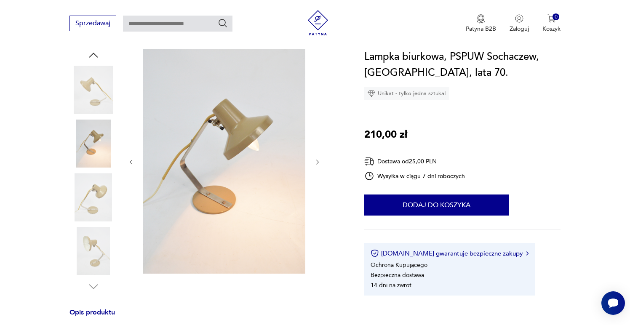
click at [90, 188] on img at bounding box center [94, 197] width 48 height 48
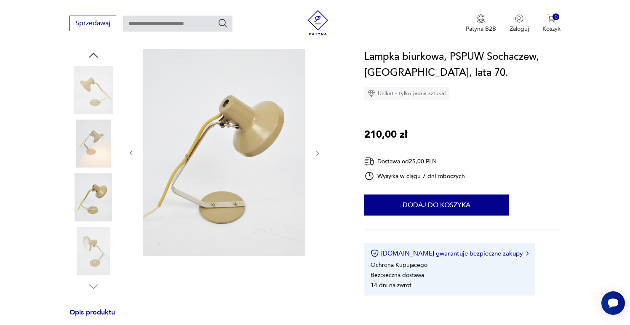
click at [89, 244] on img at bounding box center [94, 251] width 48 height 48
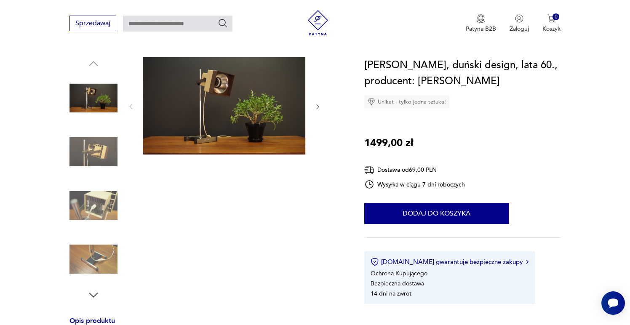
scroll to position [49, 0]
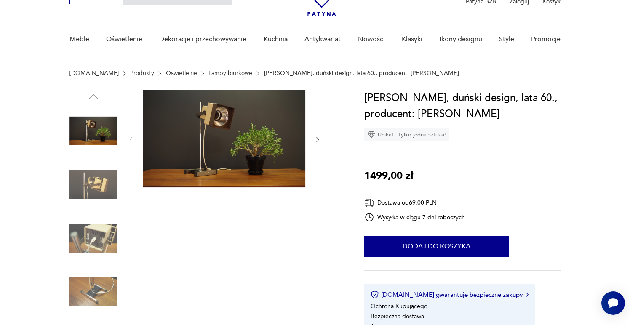
click at [113, 137] on img at bounding box center [94, 131] width 48 height 48
click at [101, 138] on img at bounding box center [94, 131] width 48 height 48
click at [104, 168] on img at bounding box center [94, 185] width 48 height 48
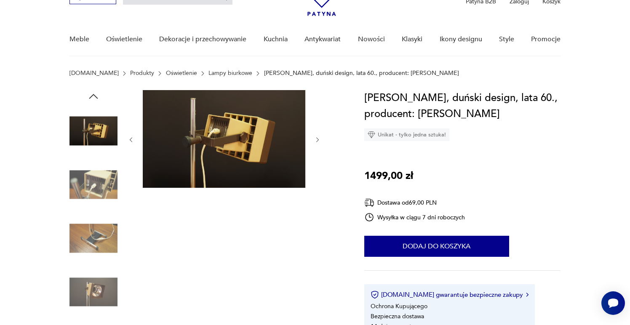
click at [102, 184] on img at bounding box center [94, 185] width 48 height 48
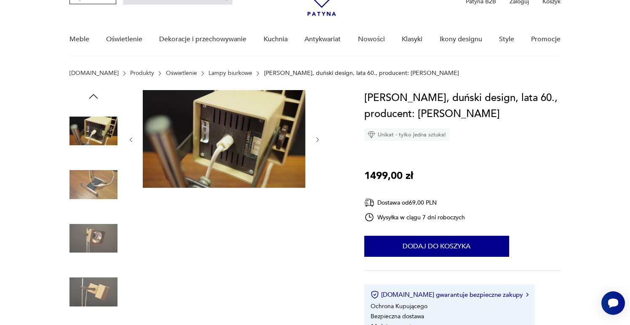
click at [97, 207] on img at bounding box center [94, 185] width 48 height 48
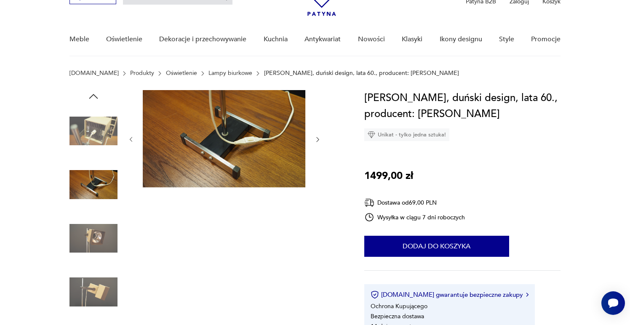
click at [97, 228] on img at bounding box center [94, 238] width 48 height 48
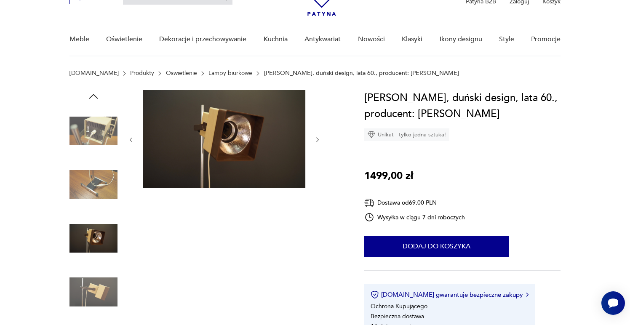
click at [98, 279] on img at bounding box center [94, 292] width 48 height 48
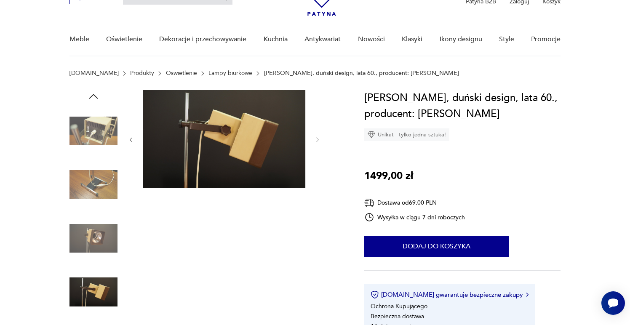
click at [103, 233] on img at bounding box center [94, 238] width 48 height 48
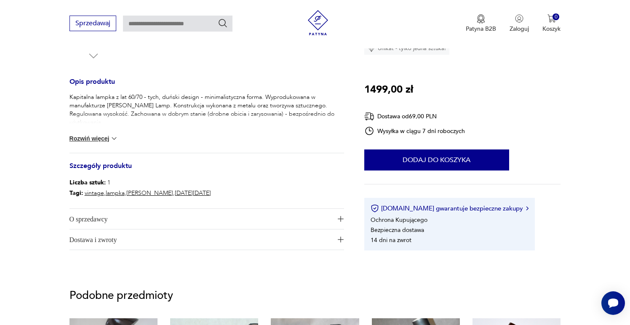
scroll to position [317, 0]
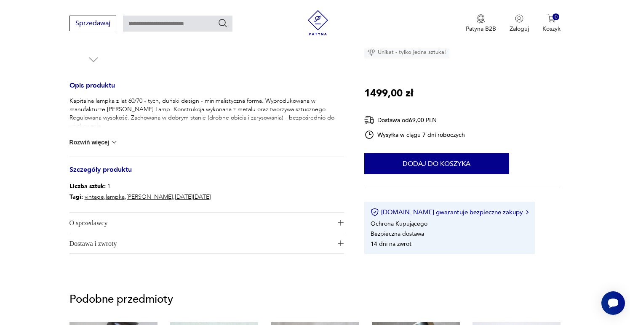
click at [109, 144] on button "Rozwiń więcej" at bounding box center [94, 142] width 49 height 8
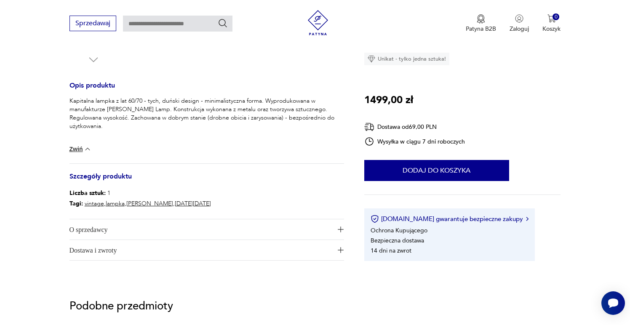
drag, startPoint x: 222, startPoint y: 139, endPoint x: 199, endPoint y: 139, distance: 22.8
click at [199, 139] on div "Kapitalna lampka z lat 60/70 - tych, duński design - minimalistyczna forma. Wyp…" at bounding box center [207, 130] width 275 height 67
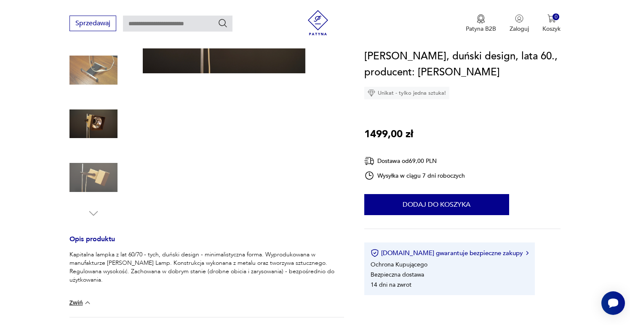
scroll to position [0, 0]
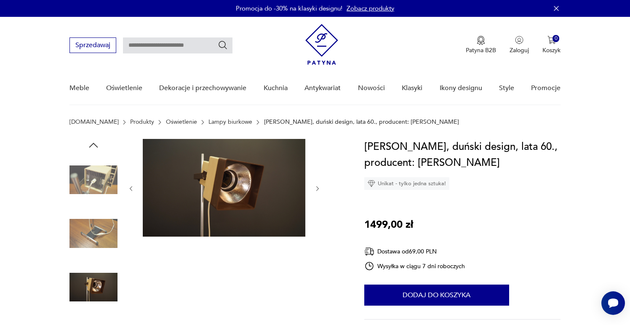
click at [320, 188] on icon "button" at bounding box center [317, 188] width 7 height 7
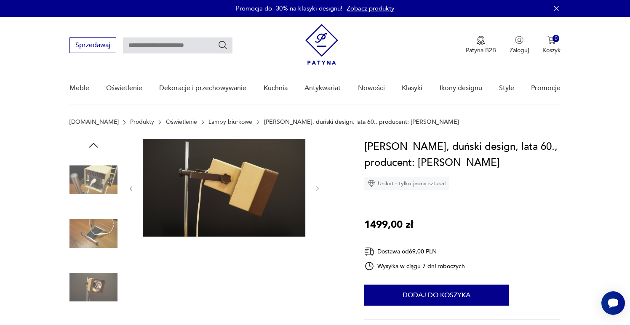
click at [212, 176] on img at bounding box center [224, 188] width 163 height 98
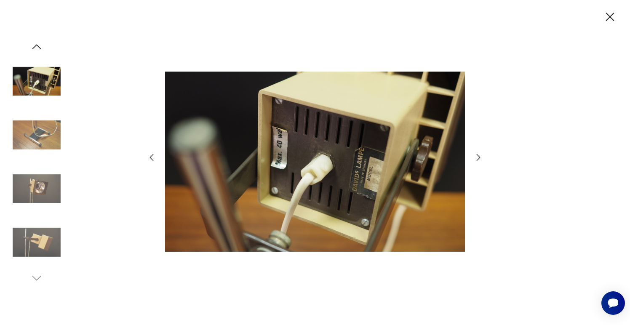
click at [482, 160] on icon "button" at bounding box center [479, 158] width 10 height 10
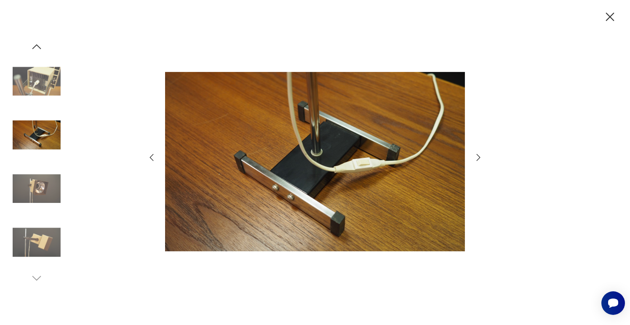
click at [483, 160] on icon "button" at bounding box center [479, 158] width 10 height 10
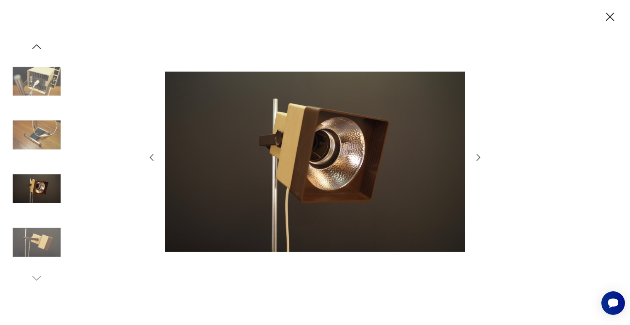
click at [481, 158] on icon "button" at bounding box center [479, 158] width 10 height 10
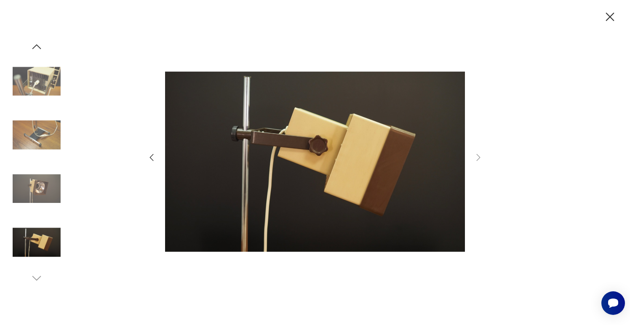
click at [154, 157] on icon "button" at bounding box center [152, 158] width 10 height 10
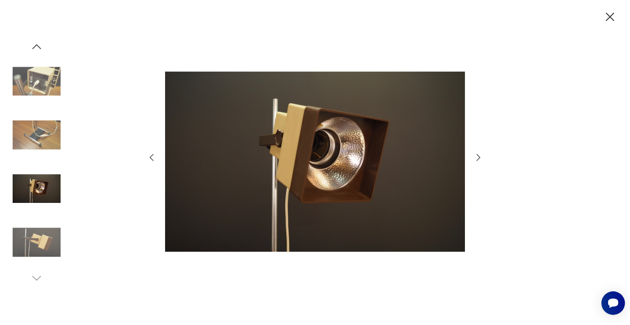
click at [154, 157] on icon "button" at bounding box center [152, 158] width 10 height 10
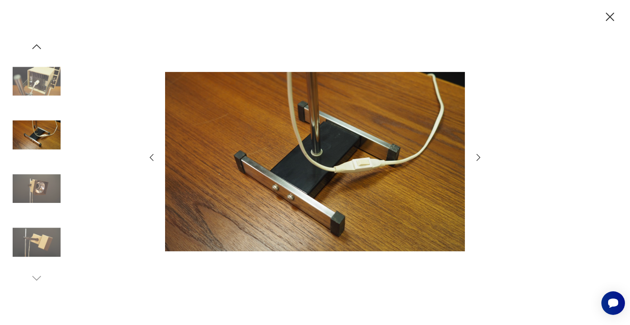
click at [154, 157] on icon "button" at bounding box center [152, 158] width 10 height 10
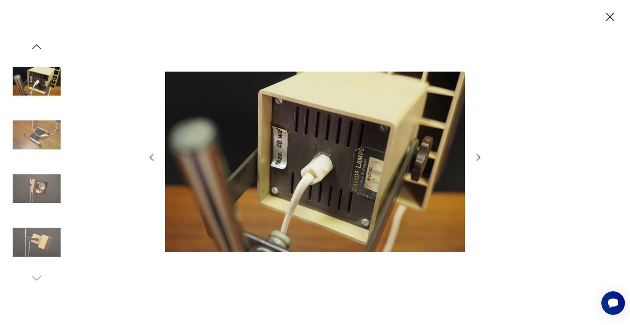
click at [154, 157] on icon "button" at bounding box center [152, 158] width 10 height 10
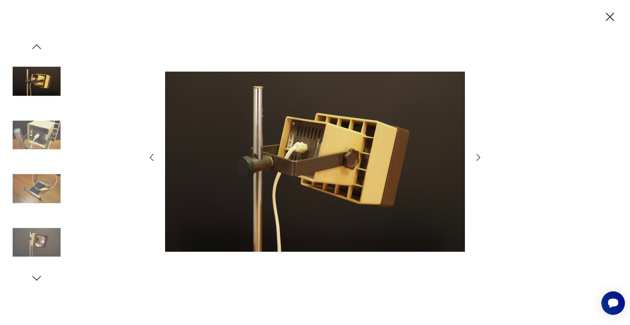
click at [153, 157] on icon "button" at bounding box center [152, 158] width 10 height 10
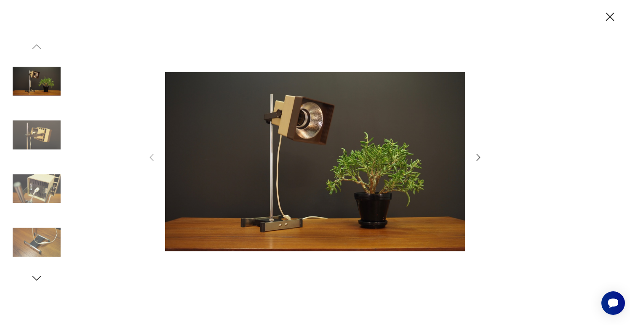
click at [30, 85] on img at bounding box center [37, 81] width 48 height 48
click at [35, 116] on img at bounding box center [37, 135] width 48 height 48
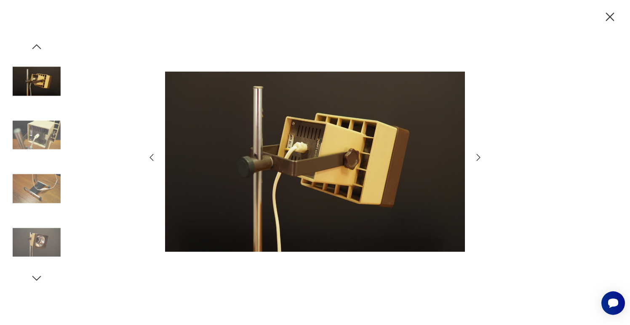
click at [35, 149] on img at bounding box center [37, 135] width 48 height 48
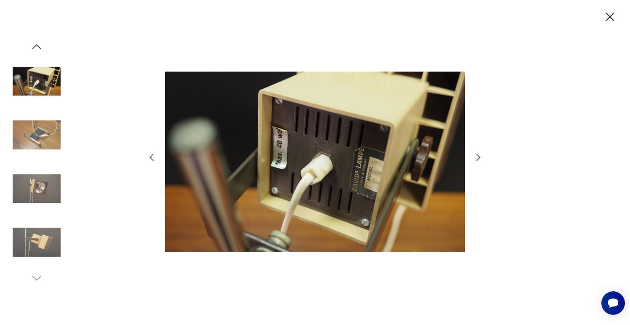
click at [35, 190] on img at bounding box center [37, 189] width 48 height 48
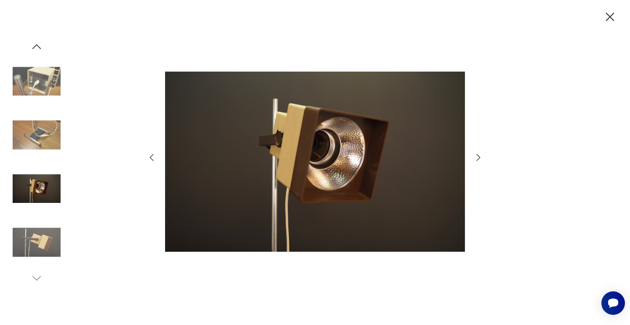
click at [42, 245] on img at bounding box center [37, 243] width 48 height 48
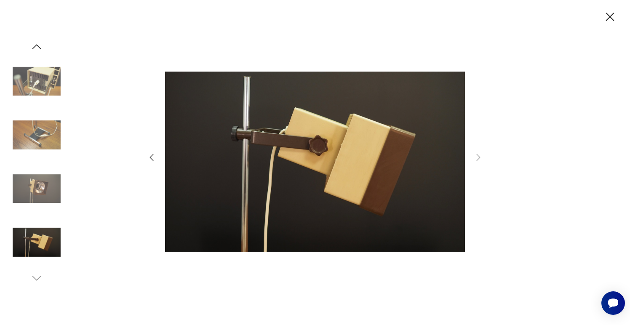
click at [46, 90] on img at bounding box center [37, 81] width 48 height 48
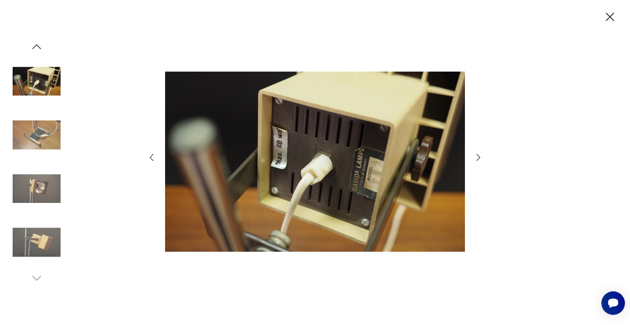
click at [43, 142] on img at bounding box center [37, 135] width 48 height 48
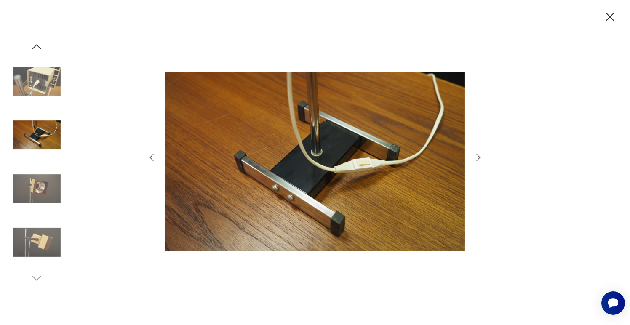
click at [44, 174] on img at bounding box center [37, 189] width 48 height 48
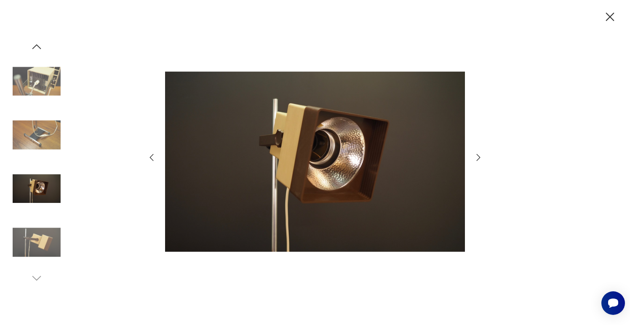
click at [39, 76] on img at bounding box center [37, 81] width 48 height 48
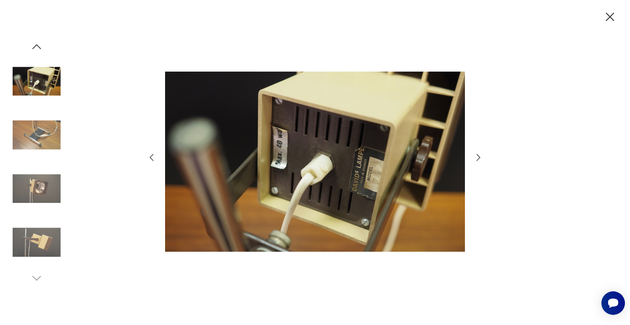
click at [42, 136] on img at bounding box center [37, 135] width 48 height 48
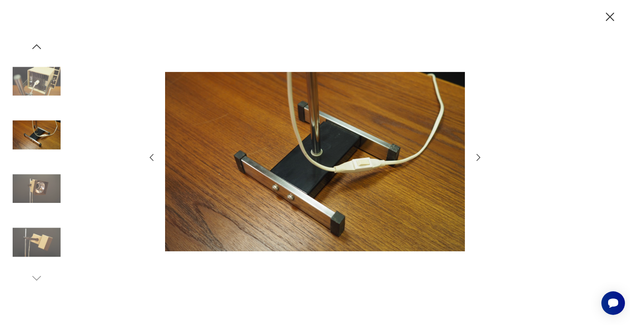
click at [43, 93] on img at bounding box center [37, 81] width 48 height 48
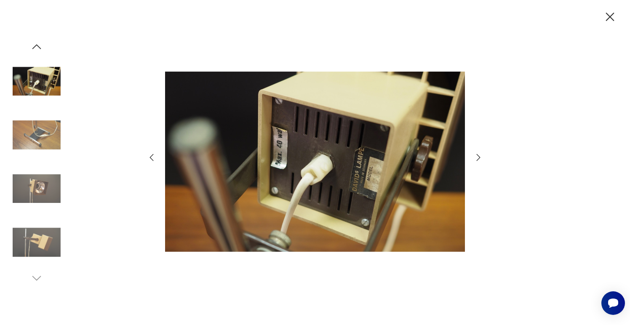
click at [45, 136] on img at bounding box center [37, 135] width 48 height 48
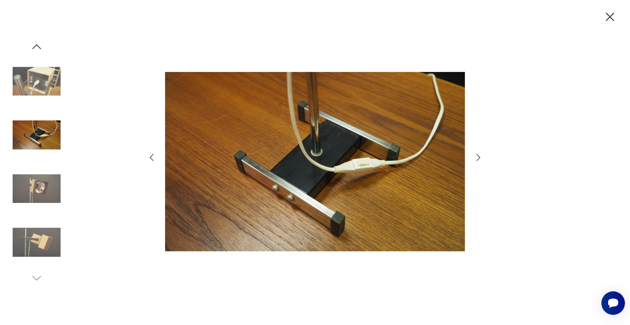
click at [45, 191] on img at bounding box center [37, 189] width 48 height 48
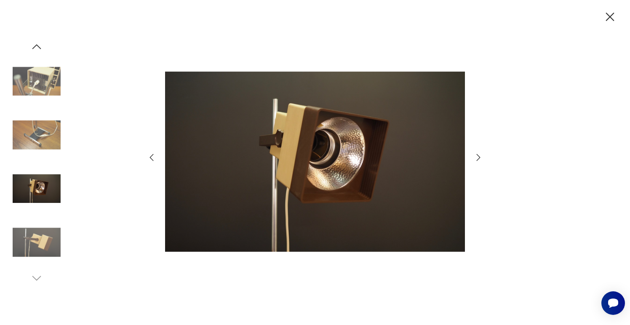
click at [47, 241] on img at bounding box center [37, 243] width 48 height 48
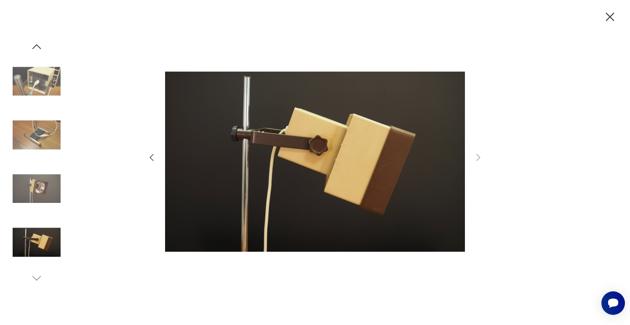
click at [44, 235] on img at bounding box center [37, 243] width 48 height 48
click at [36, 189] on img at bounding box center [37, 189] width 48 height 48
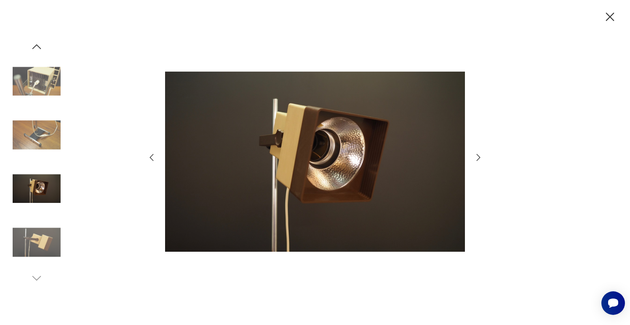
click at [46, 93] on img at bounding box center [37, 81] width 48 height 48
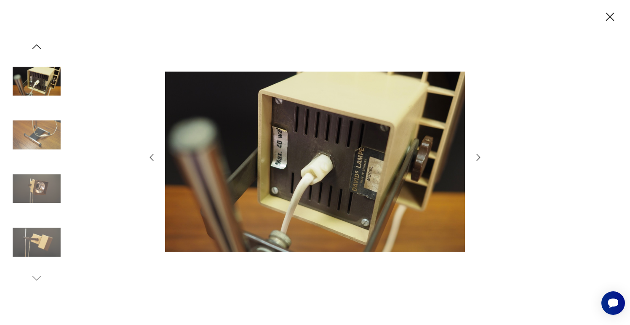
click at [46, 132] on img at bounding box center [37, 135] width 48 height 48
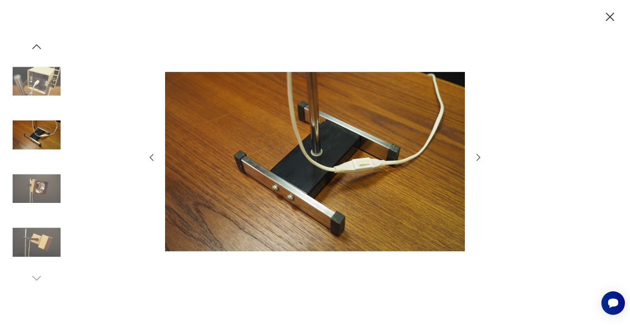
click at [40, 198] on img at bounding box center [37, 189] width 48 height 48
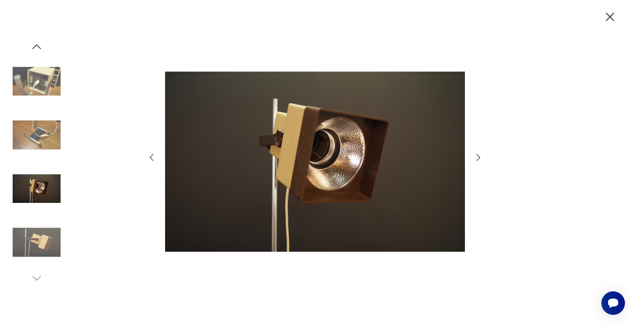
click at [36, 236] on img at bounding box center [37, 243] width 48 height 48
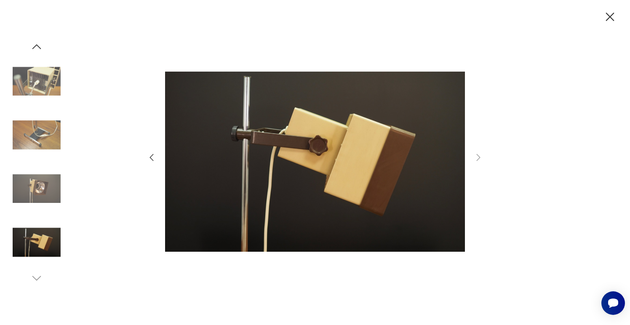
click at [38, 225] on img at bounding box center [37, 243] width 48 height 48
click at [44, 134] on img at bounding box center [37, 135] width 48 height 48
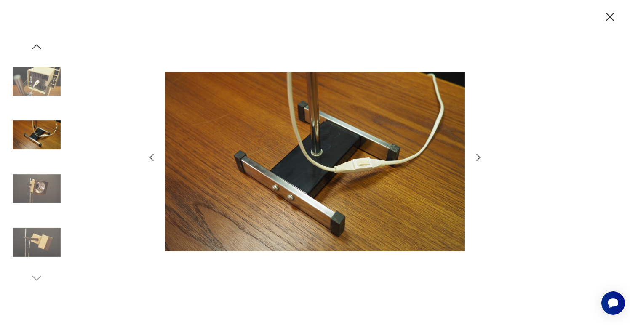
click at [49, 90] on img at bounding box center [37, 81] width 48 height 48
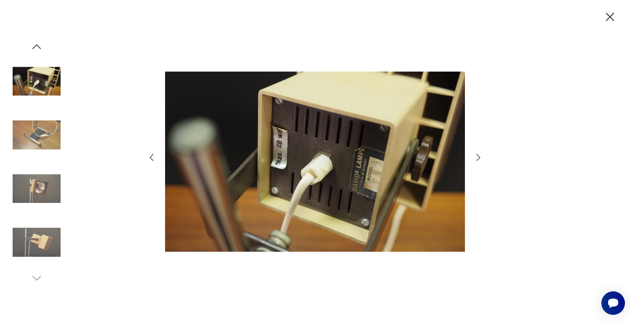
click at [35, 131] on img at bounding box center [37, 135] width 48 height 48
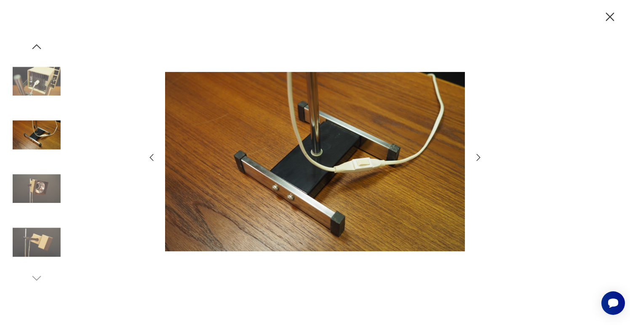
click at [35, 183] on img at bounding box center [37, 189] width 48 height 48
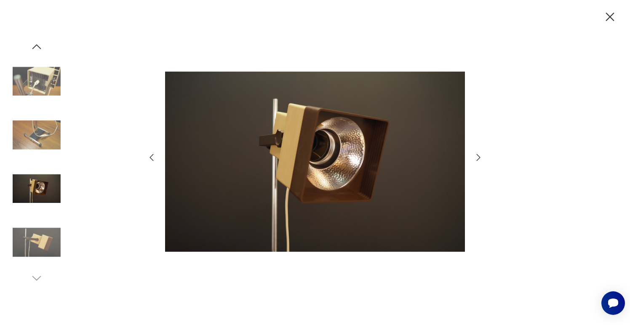
click at [35, 239] on img at bounding box center [37, 243] width 48 height 48
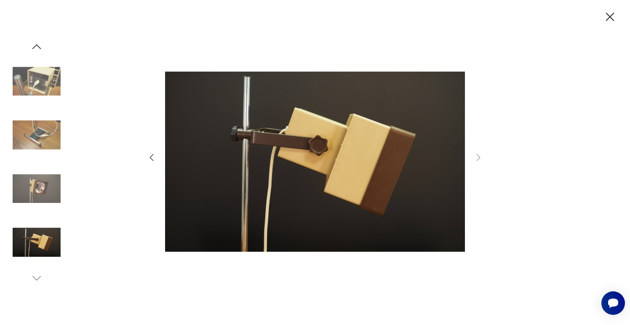
click at [46, 94] on img at bounding box center [37, 81] width 48 height 48
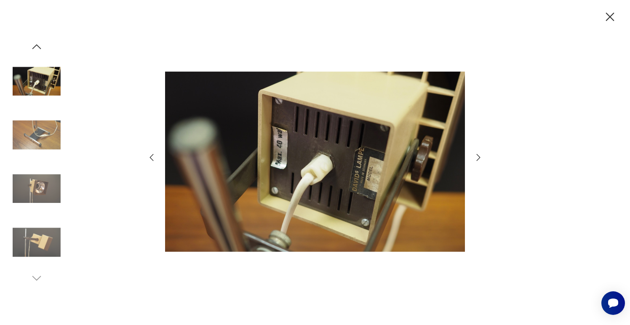
click at [47, 140] on img at bounding box center [37, 135] width 48 height 48
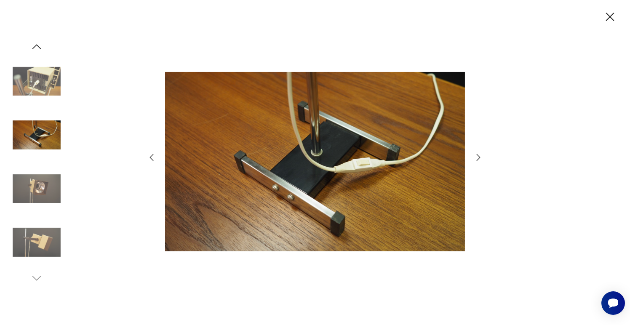
click at [46, 178] on img at bounding box center [37, 189] width 48 height 48
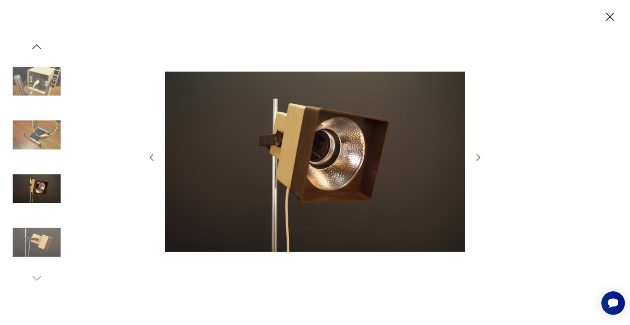
click at [606, 21] on icon "button" at bounding box center [610, 17] width 15 height 15
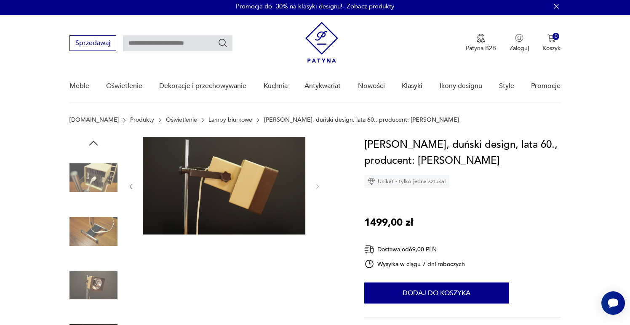
scroll to position [63, 0]
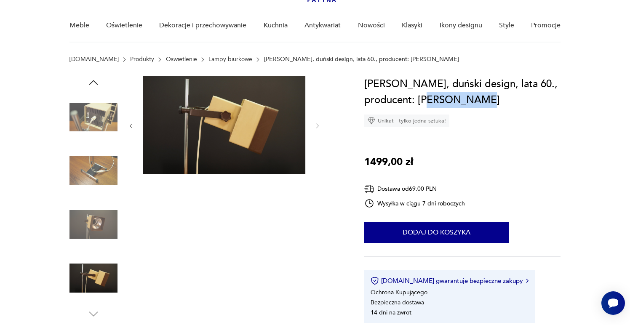
drag, startPoint x: 418, startPoint y: 99, endPoint x: 478, endPoint y: 100, distance: 59.4
click at [478, 100] on h1 "[PERSON_NAME], duński design, lata 60., producent: [PERSON_NAME]" at bounding box center [462, 92] width 197 height 32
copy h1 "[PERSON_NAME]"
click at [90, 229] on img at bounding box center [94, 225] width 48 height 48
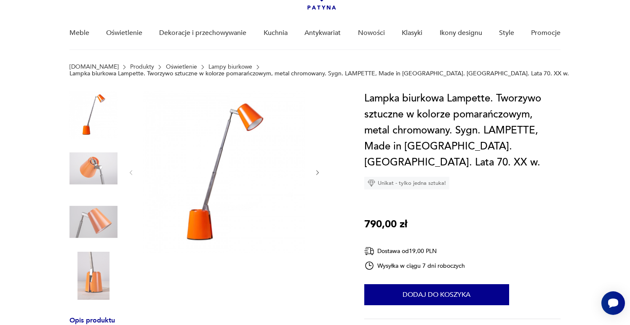
scroll to position [78, 0]
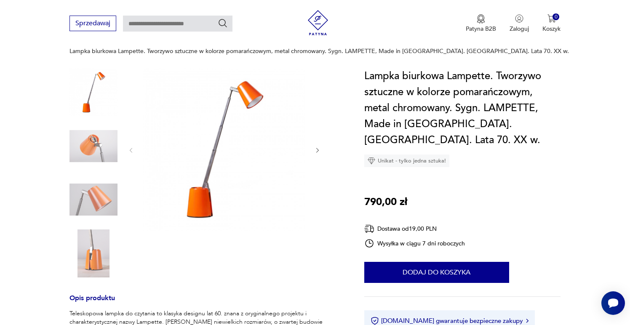
click at [93, 239] on img at bounding box center [94, 254] width 48 height 48
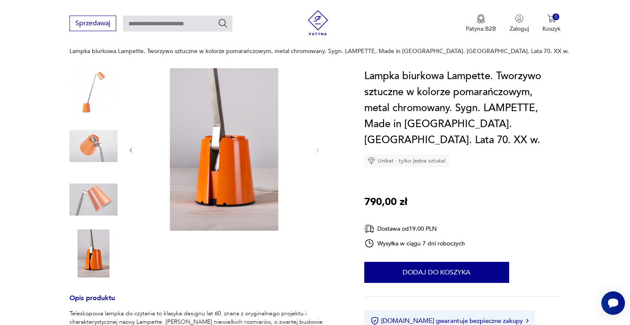
click at [98, 202] on img at bounding box center [94, 200] width 48 height 48
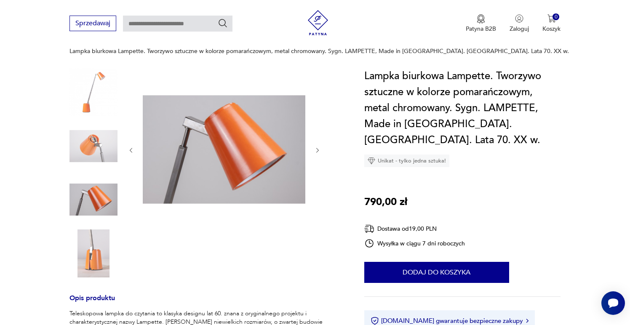
click at [99, 168] on img at bounding box center [94, 146] width 48 height 48
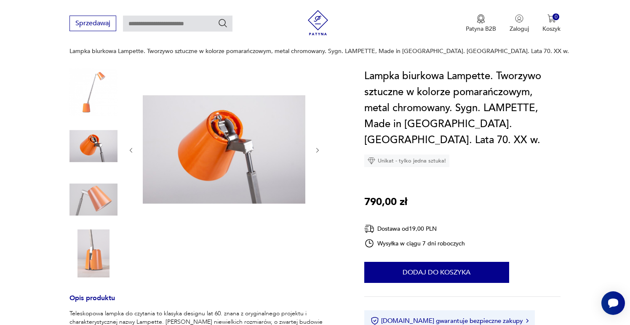
click at [106, 93] on img at bounding box center [94, 92] width 48 height 48
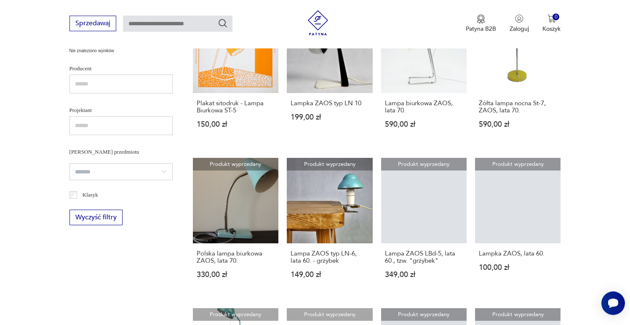
scroll to position [244, 0]
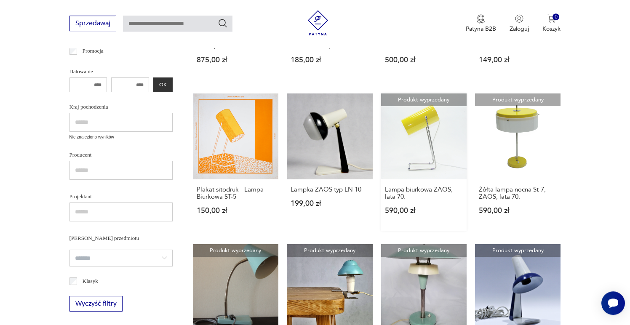
click at [438, 135] on link "Produkt wyprzedany Lampa biurkowa ZAOS, lata 70. 590,00 zł" at bounding box center [424, 162] width 86 height 137
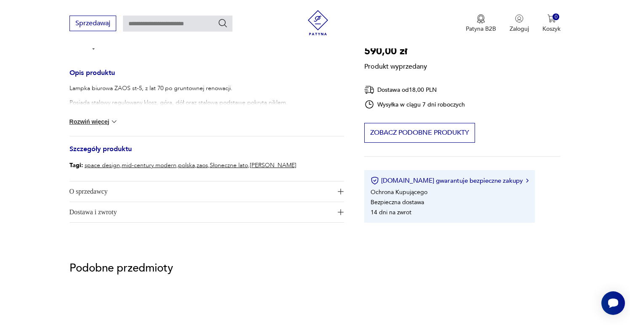
scroll to position [328, 0]
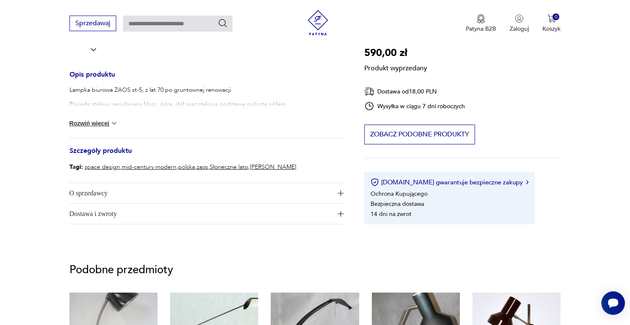
click at [99, 123] on button "Rozwiń więcej" at bounding box center [94, 123] width 49 height 8
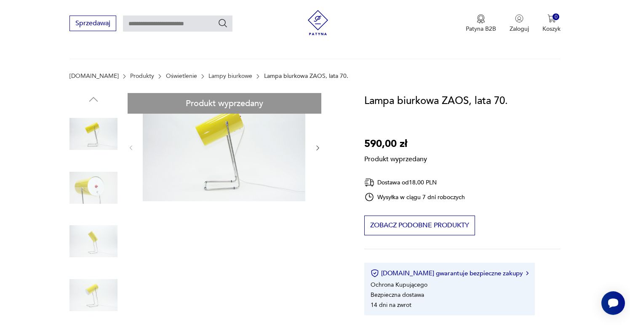
scroll to position [14, 0]
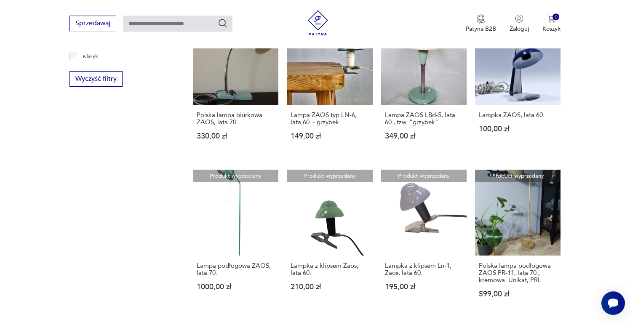
scroll to position [196, 0]
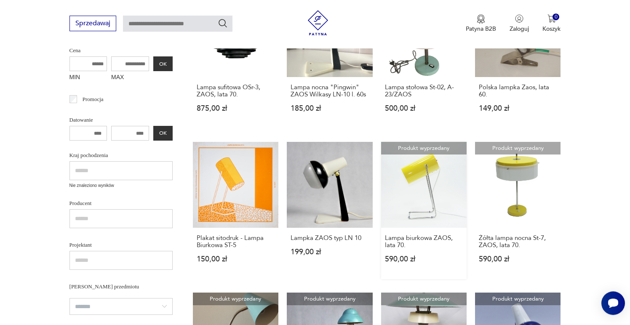
click at [413, 171] on link "Produkt wyprzedany Lampa biurkowa ZAOS, lata 70. 590,00 zł" at bounding box center [424, 210] width 86 height 137
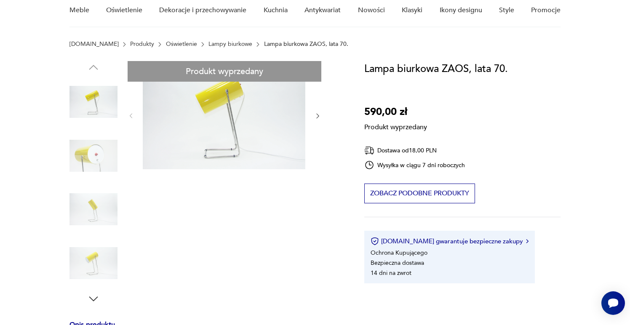
scroll to position [82, 0]
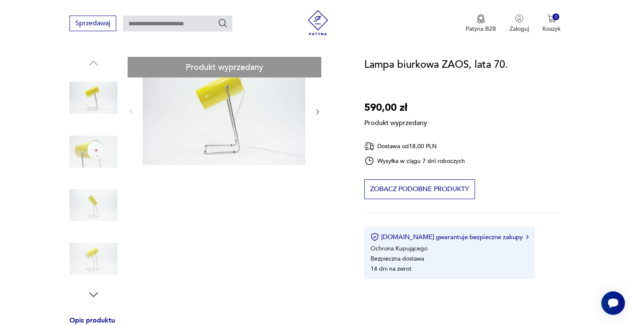
click at [188, 92] on div "Produkt wyprzedany Opis produktu Lampka biurowa ZAOS st-5, z lat 70 po gruntown…" at bounding box center [207, 264] width 275 height 414
click at [97, 102] on div "Produkt wyprzedany Opis produktu Lampka biurowa ZAOS st-5, z lat 70 po gruntown…" at bounding box center [207, 264] width 275 height 414
click at [93, 100] on div "Produkt wyprzedany Opis produktu Lampka biurowa ZAOS st-5, z lat 70 po gruntown…" at bounding box center [207, 264] width 275 height 414
click at [91, 66] on div "Produkt wyprzedany Opis produktu Lampka biurowa ZAOS st-5, z lat 70 po gruntown…" at bounding box center [207, 264] width 275 height 414
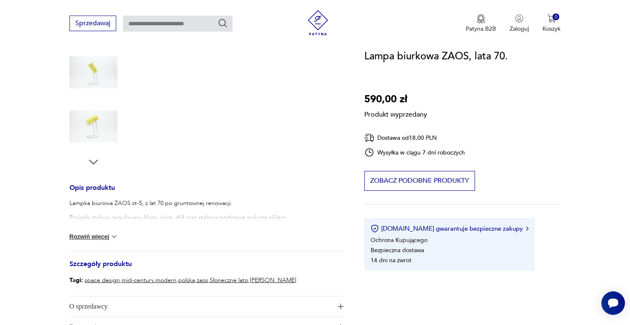
scroll to position [216, 0]
click at [92, 161] on div "Produkt wyprzedany Opis produktu Lampka biurowa ZAOS st-5, z lat 70 po gruntown…" at bounding box center [207, 130] width 275 height 414
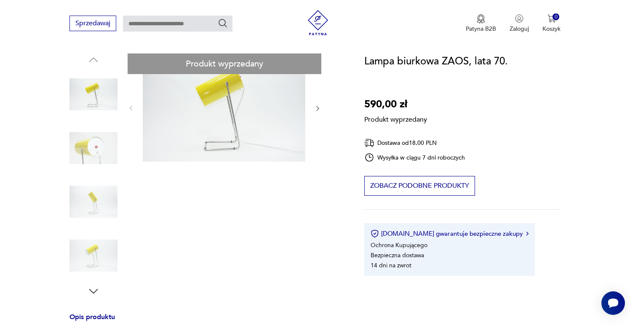
scroll to position [11, 0]
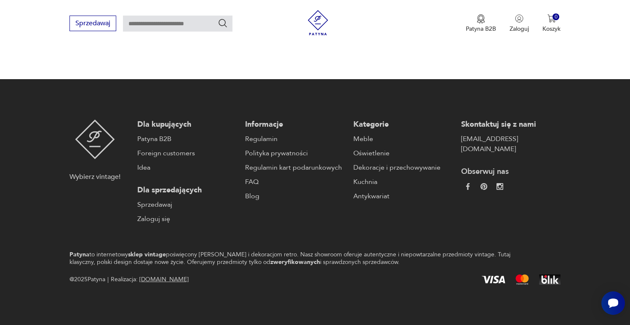
scroll to position [789, 0]
